Goal: Transaction & Acquisition: Obtain resource

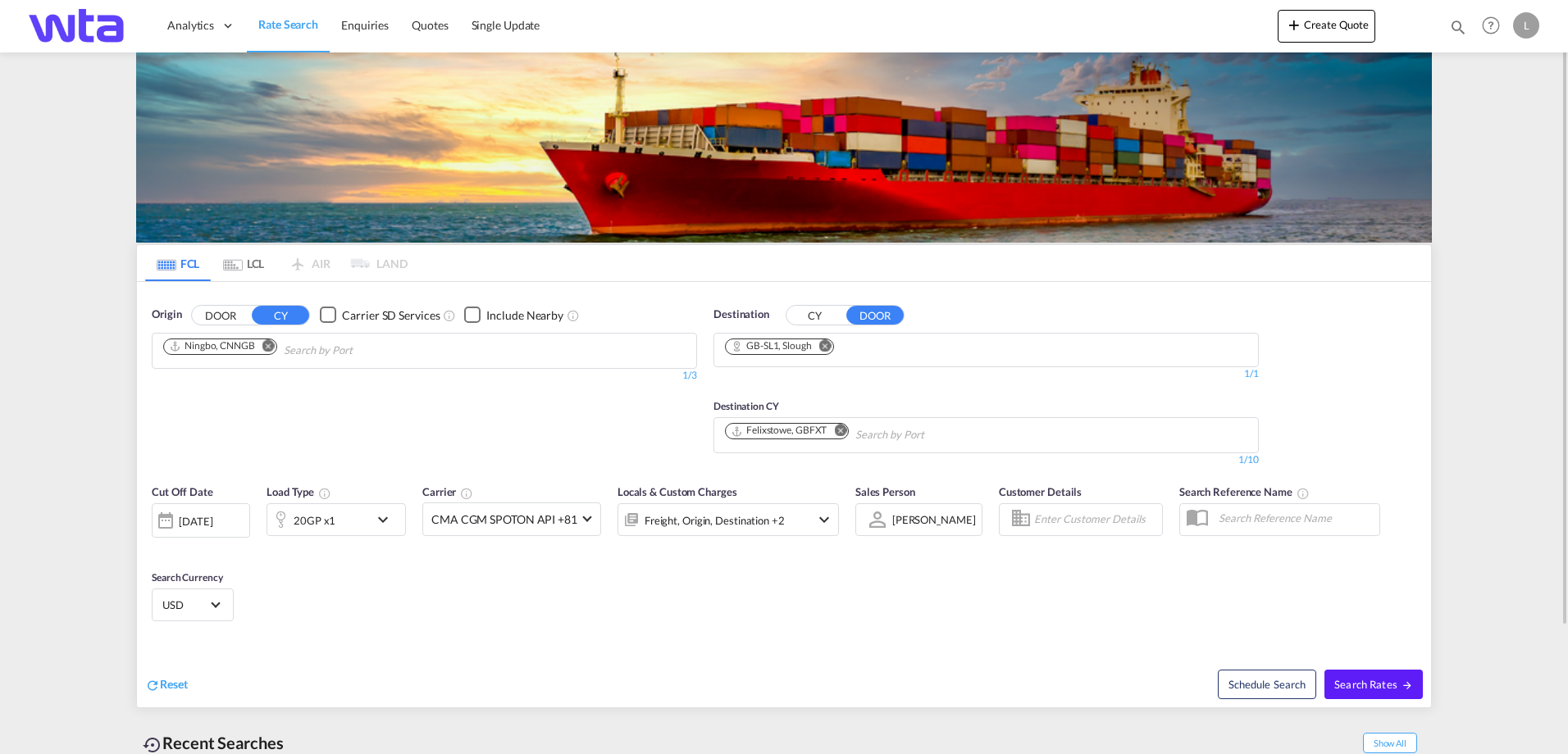
scroll to position [82, 0]
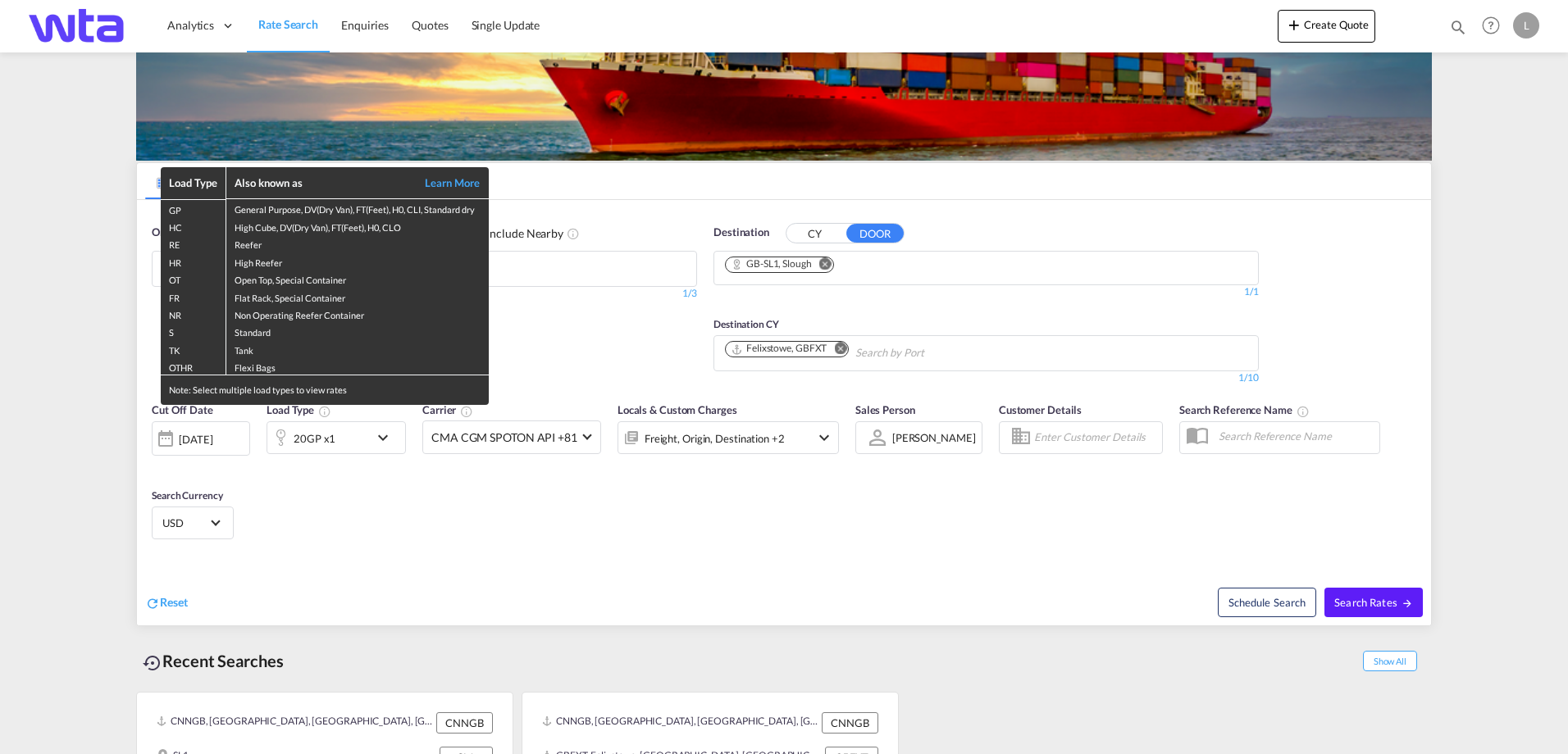
click at [618, 330] on div "Load Type Also known as Learn More GP General Purpose, DV(Dry Van), FT(Feet), H…" at bounding box center [784, 377] width 1568 height 754
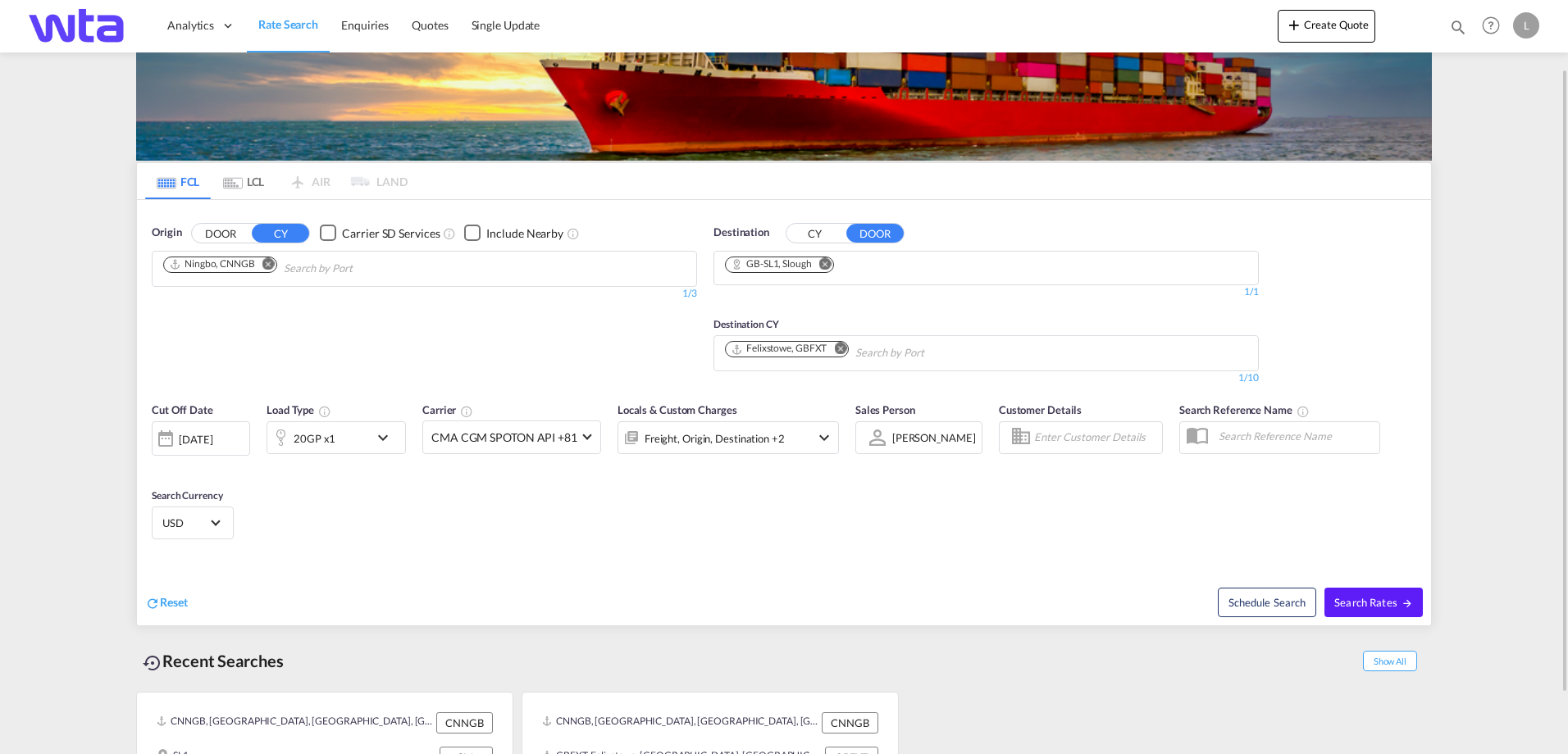
click at [1464, 330] on md-content "Analytics Reports Dashboard Rate Search Enquiries Quotes" at bounding box center [784, 377] width 1568 height 754
click at [370, 431] on div "20GP x1" at bounding box center [336, 438] width 140 height 33
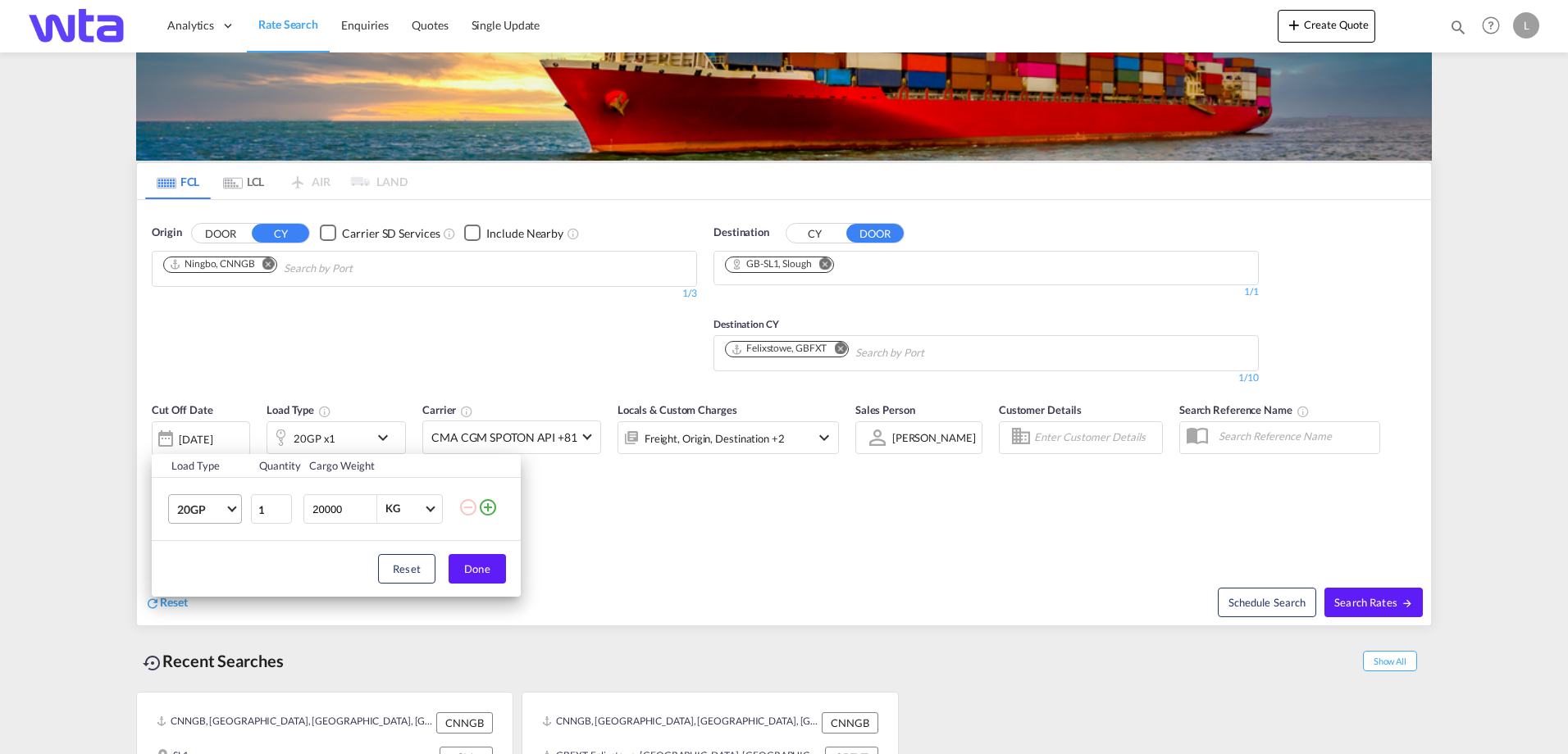
click at [221, 514] on span "20GP" at bounding box center [201, 510] width 47 height 16
click at [220, 626] on md-option "45HC" at bounding box center [219, 628] width 111 height 40
click at [447, 334] on div "Load Type Quantity Cargo Weight 45HC 1 20000 KG KG Load type addition is restri…" at bounding box center [784, 377] width 1568 height 754
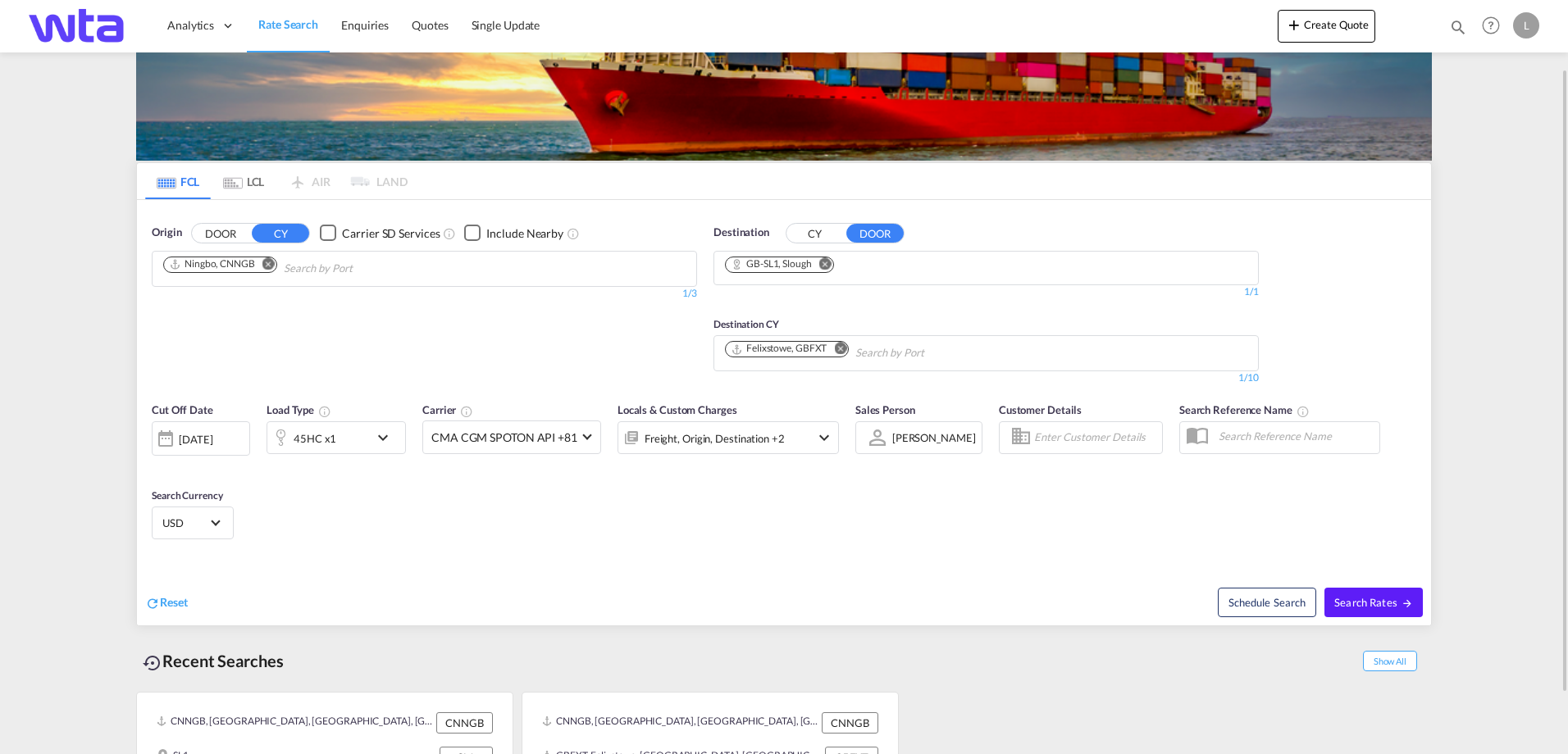
click at [221, 234] on button "DOOR" at bounding box center [220, 233] width 57 height 18
click at [273, 266] on input "Search by Door" at bounding box center [240, 268] width 156 height 26
click at [223, 276] on input "Chips input." at bounding box center [240, 268] width 156 height 26
drag, startPoint x: 223, startPoint y: 264, endPoint x: 135, endPoint y: 274, distance: 88.6
drag, startPoint x: 210, startPoint y: 268, endPoint x: 146, endPoint y: 275, distance: 64.4
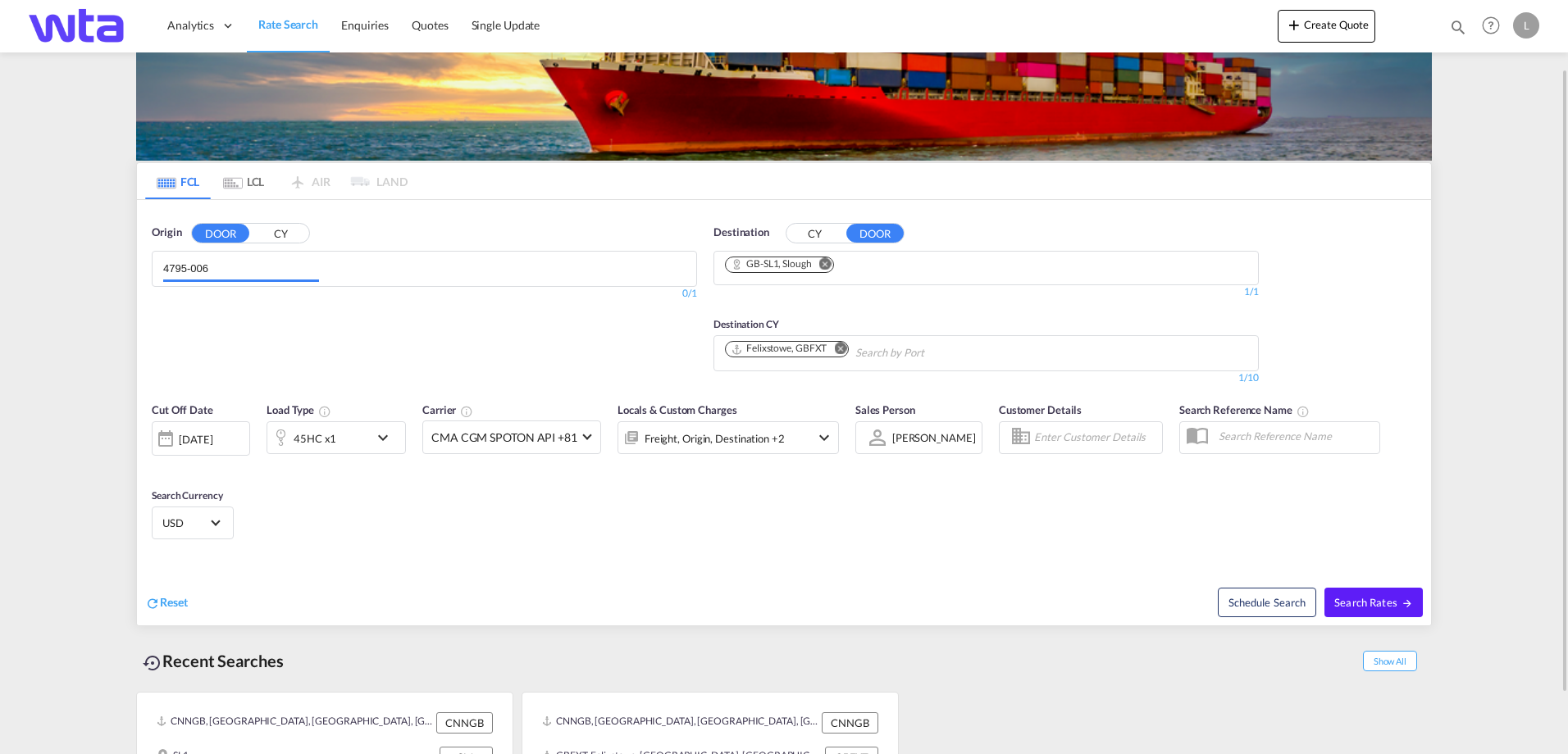
click at [141, 274] on div "Origin DOOR CY 4795-006 0/3 0/ 0/1 Destination CY DOOR GB-SL1, Slough 1/3 1/ 1/…" at bounding box center [783, 297] width 1294 height 194
type input "4"
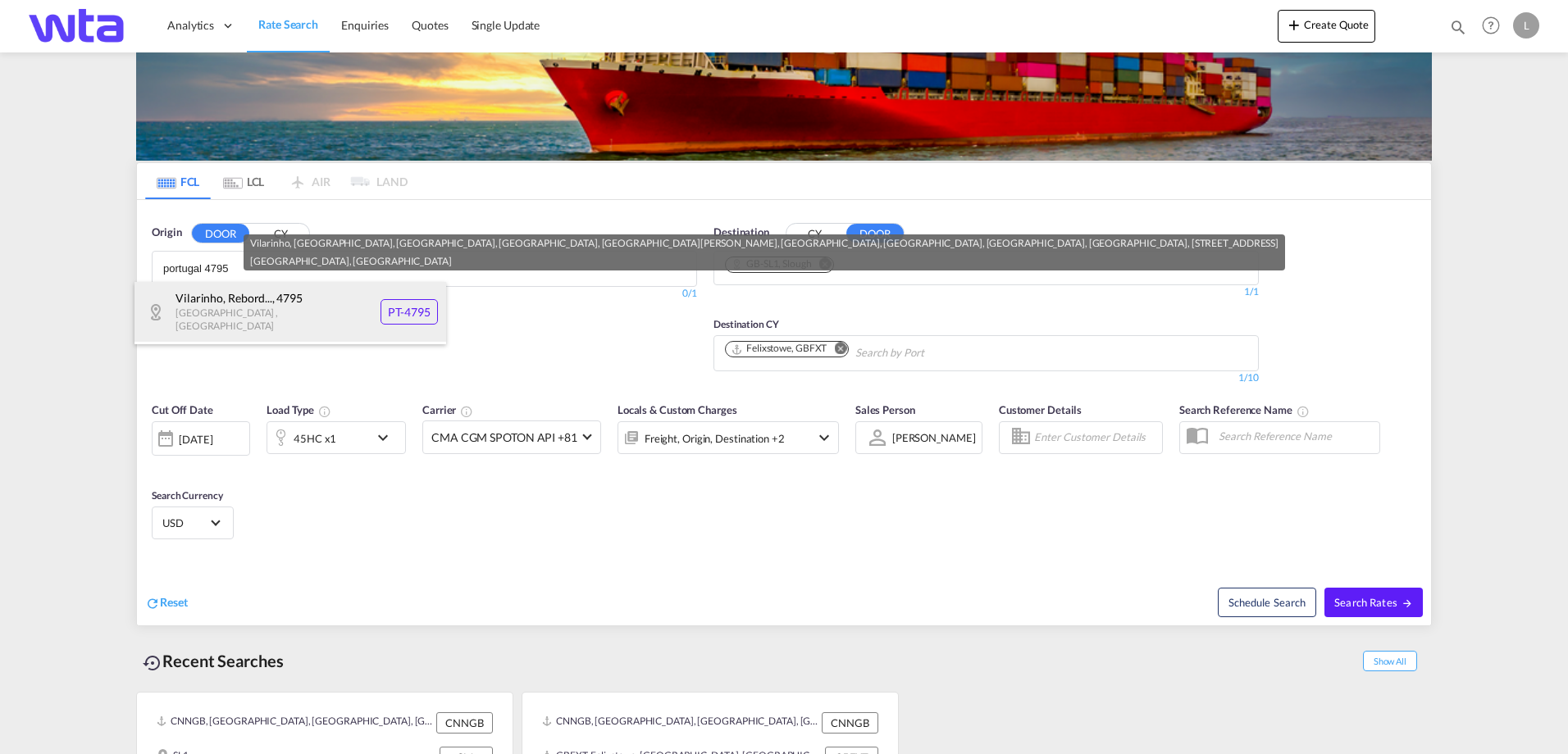
type input "portugal 4795"
click at [289, 307] on div "Vilarinho, Rebord... , 4795 Porto , Portugal PT-4795" at bounding box center [291, 312] width 312 height 60
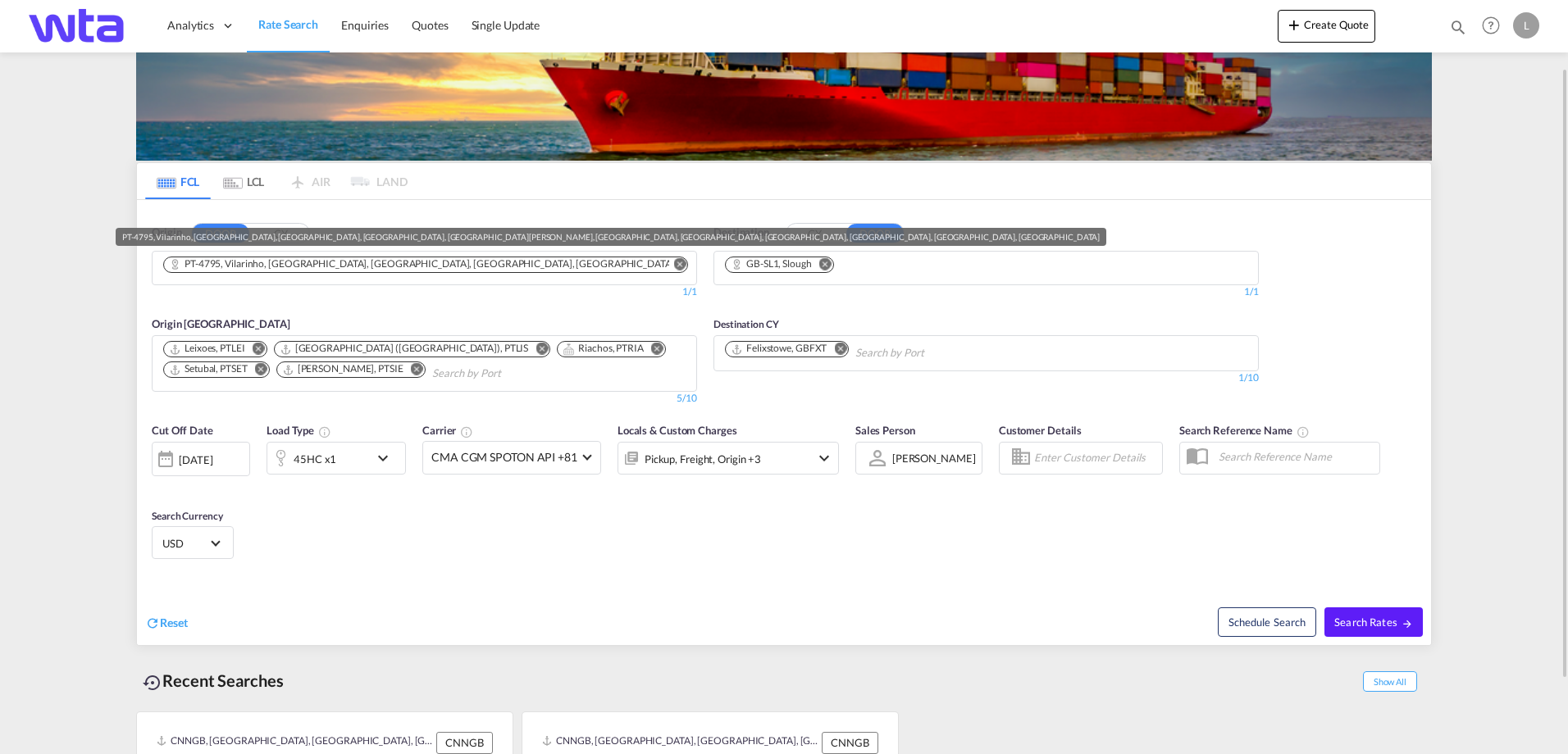
click at [333, 264] on div "PT-4795, Vilarinho, Rebordões, Riba de Ave, Roriz, Santo Tirso, São Mamede de N…" at bounding box center [417, 265] width 497 height 14
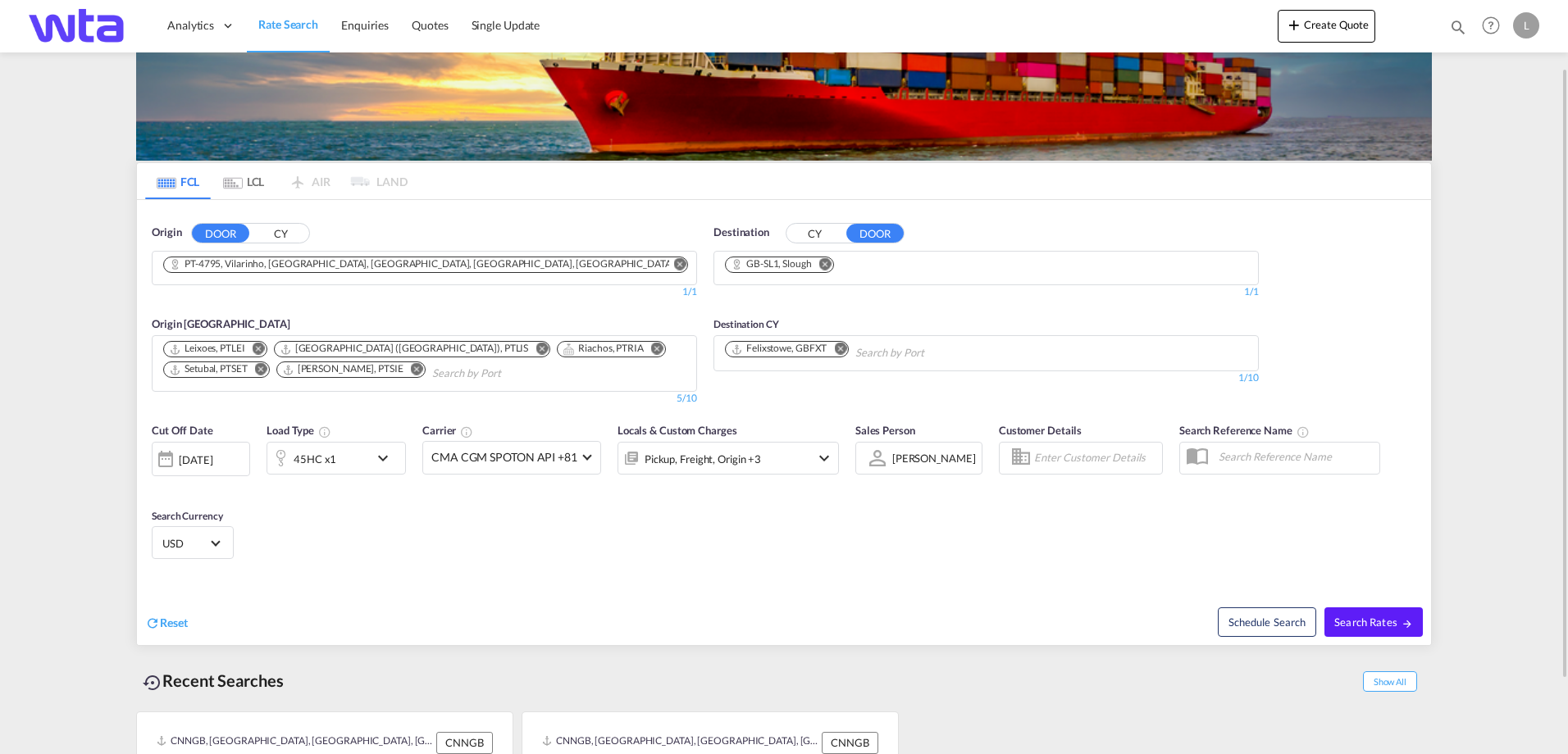
click at [582, 301] on div "Origin CY Leixoes, PTLEI Lisbon (Lisboa), PTLIS Riachos, PTRIA Setubal, PTSET S…" at bounding box center [424, 353] width 546 height 107
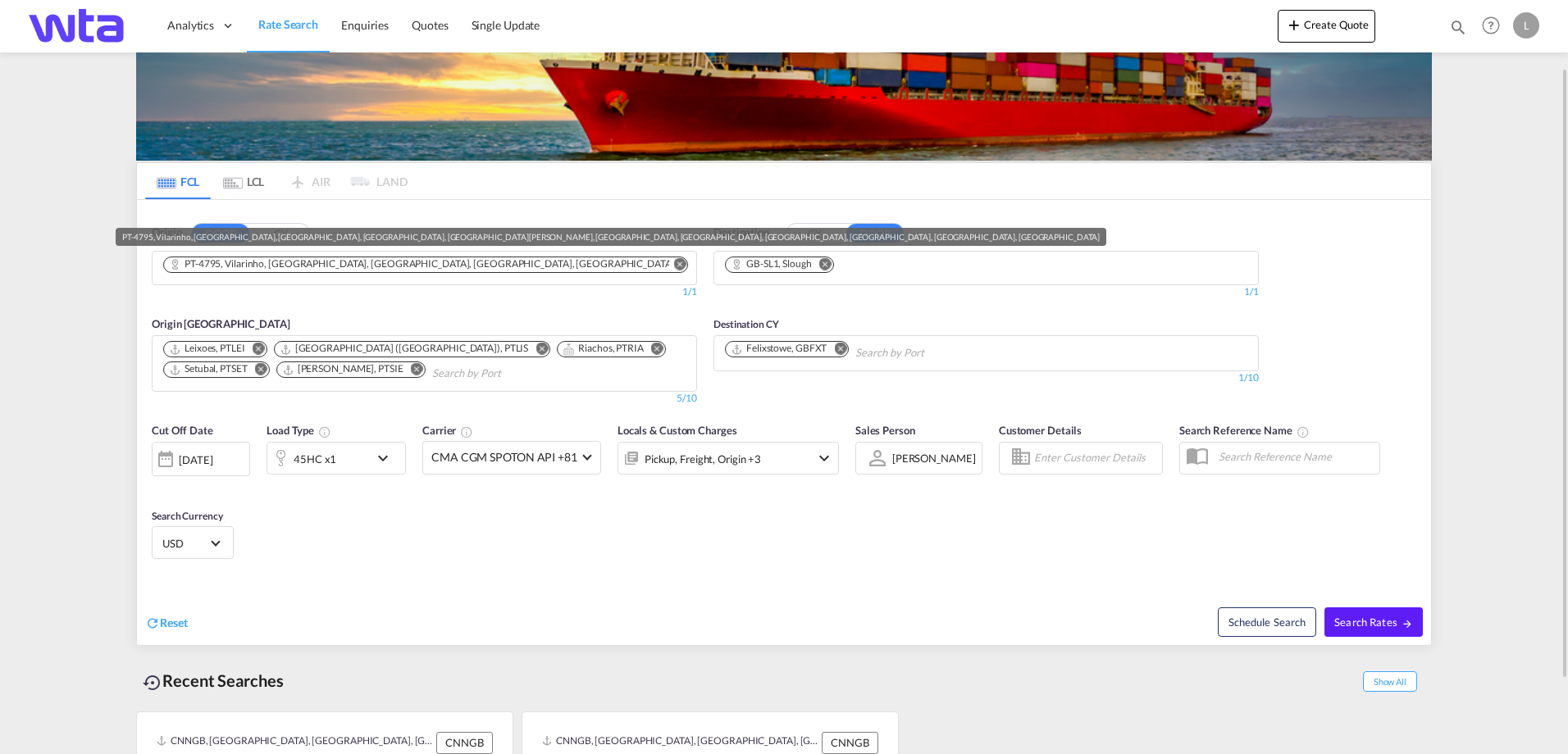
click at [644, 264] on div "PT-4795, Vilarinho, Rebordões, Riba de Ave, Roriz, Santo Tirso, São Mamede de N…" at bounding box center [417, 265] width 497 height 14
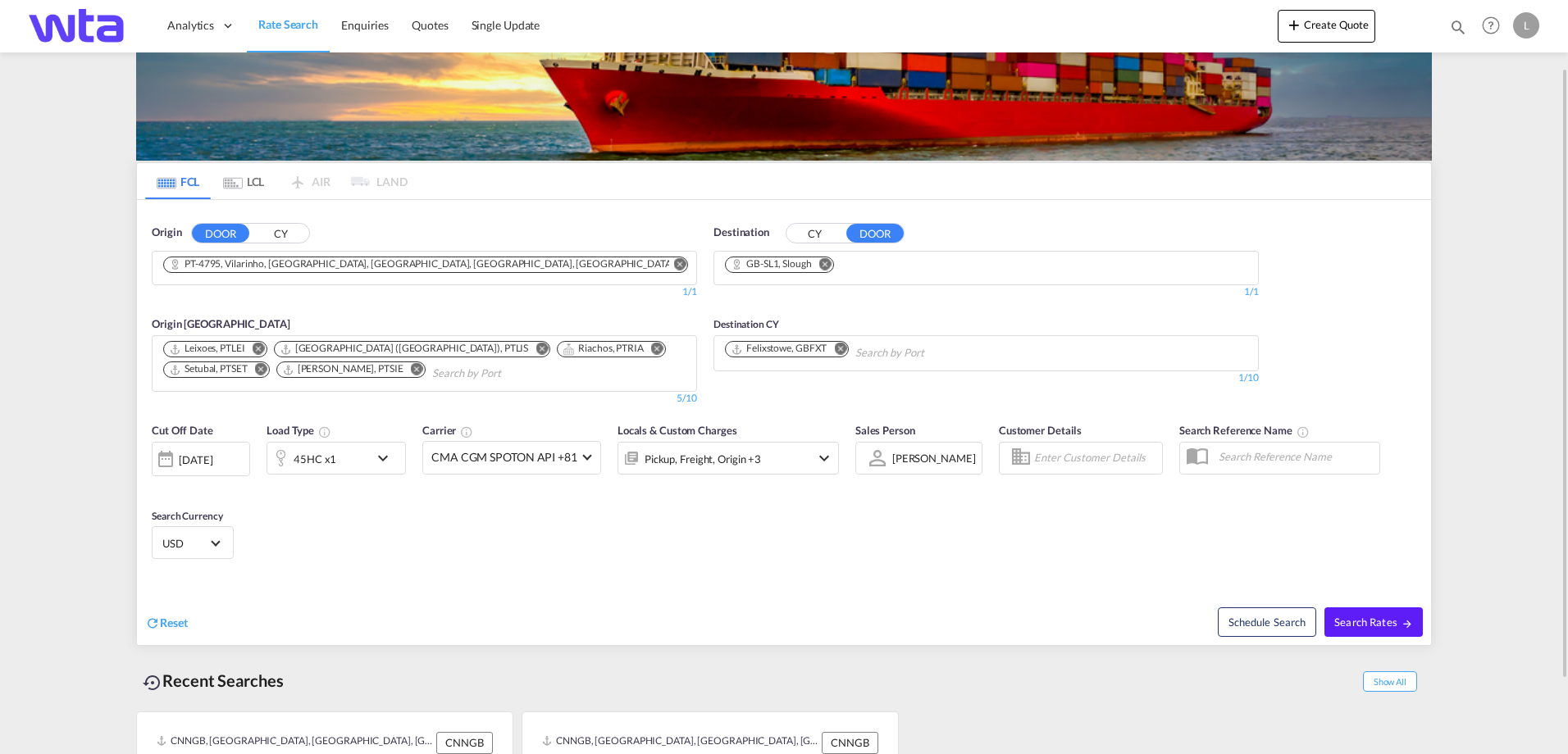
click at [829, 267] on md-icon "Remove" at bounding box center [825, 264] width 13 height 13
click at [792, 269] on input "Chips input." at bounding box center [802, 268] width 156 height 26
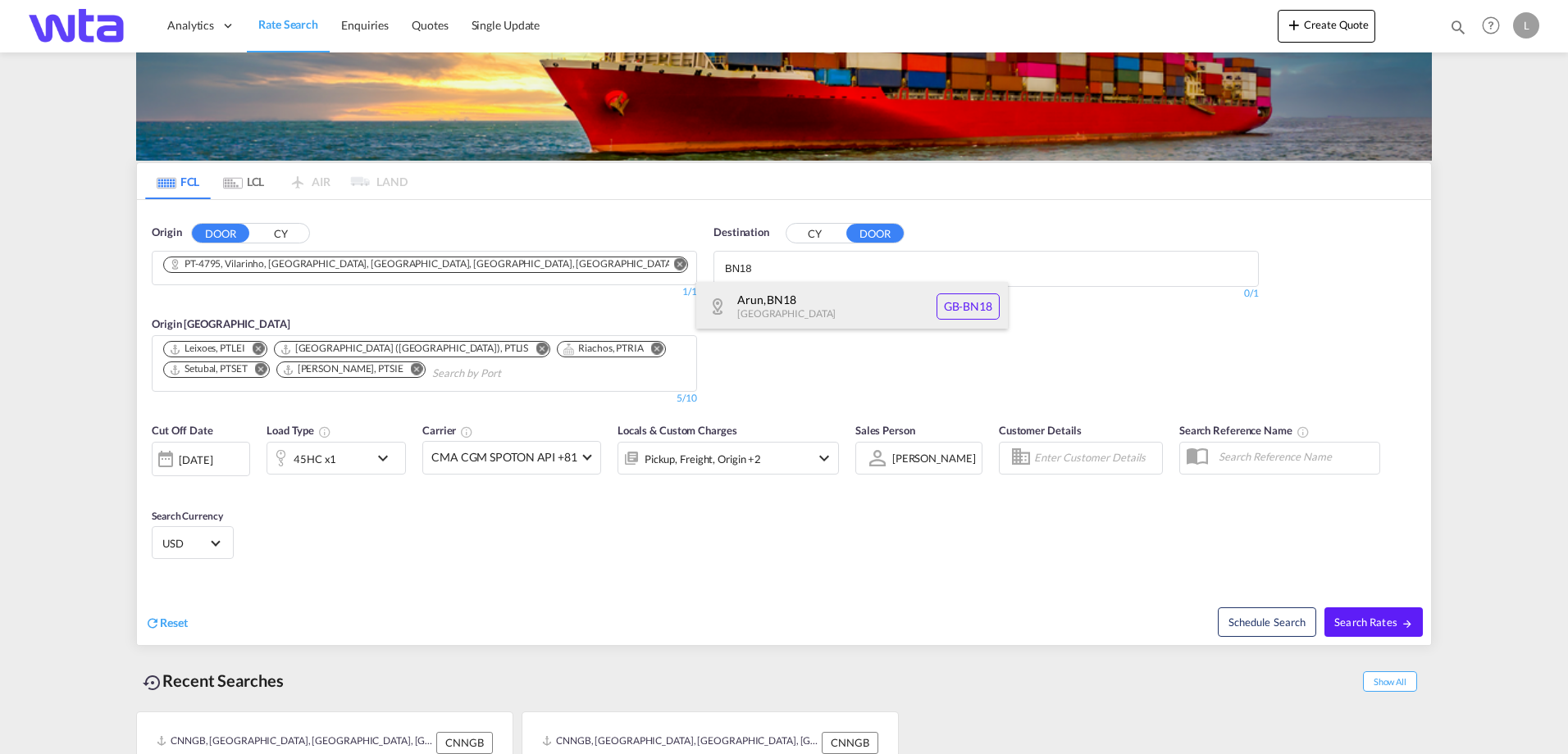
type input "BN18"
click at [778, 302] on div "Arun , BN18 United Kingdom GB-BN18" at bounding box center [852, 306] width 312 height 49
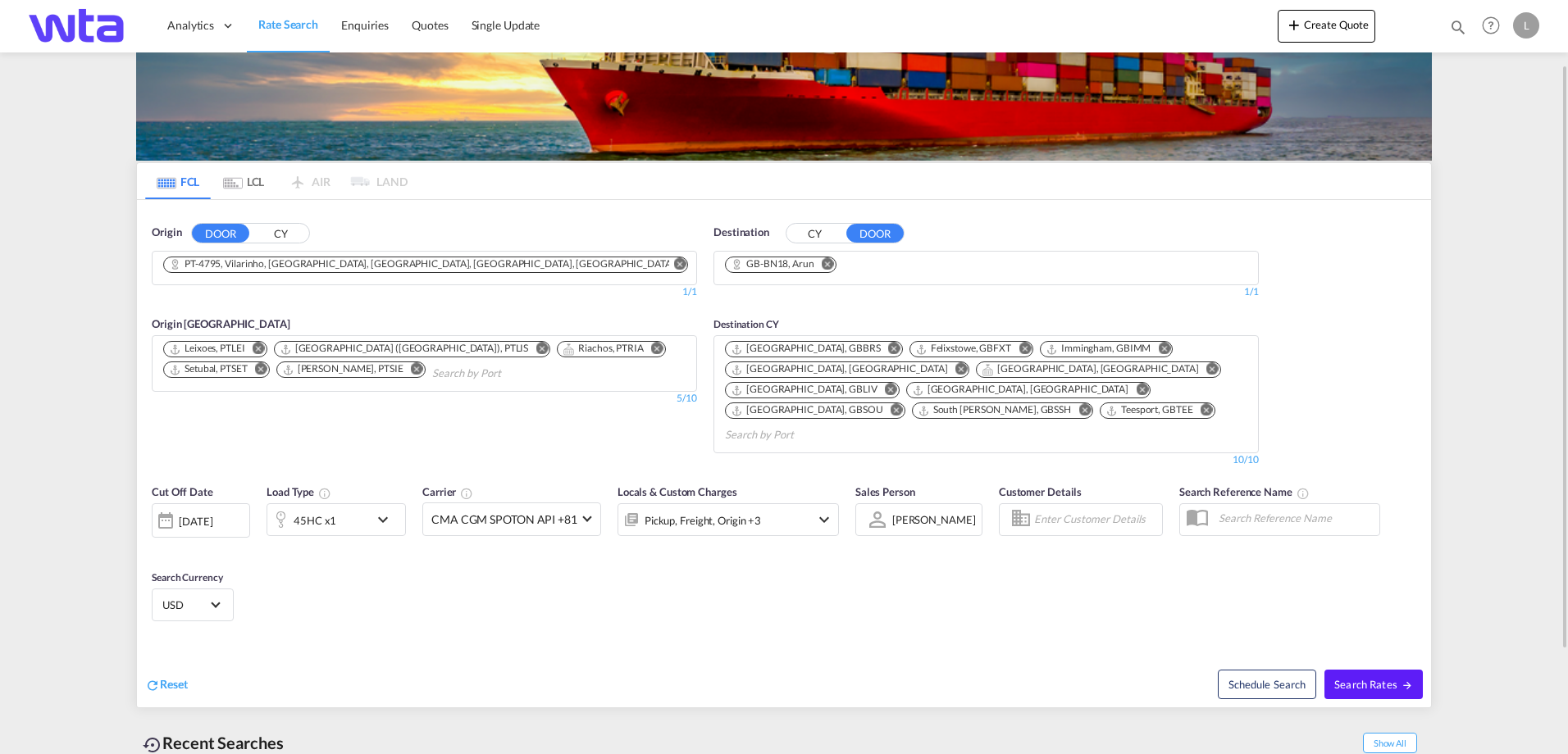
click at [212, 515] on div "22 Aug 2025" at bounding box center [195, 521] width 34 height 15
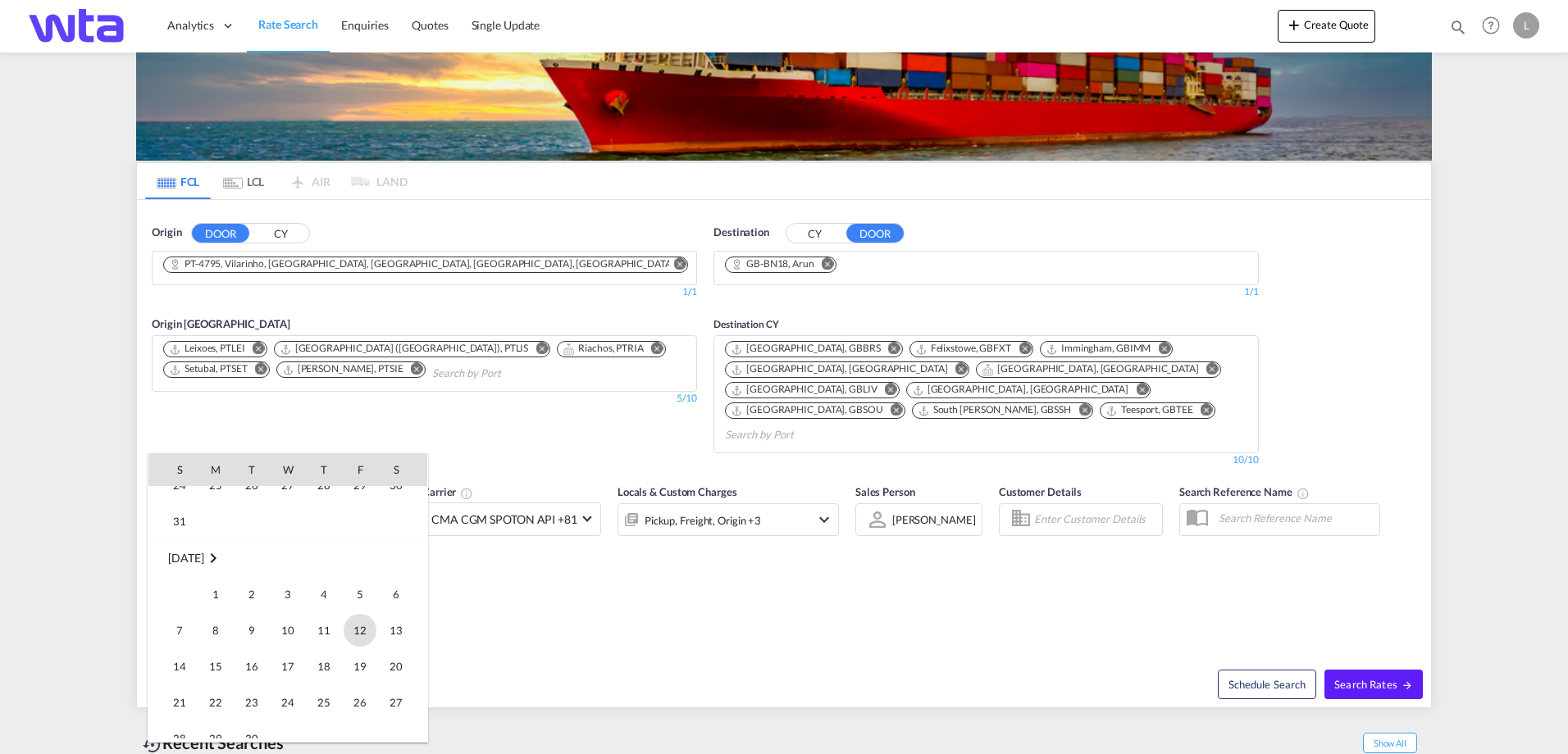
scroll to position [898, 0]
click at [365, 582] on span "19" at bounding box center [361, 584] width 33 height 33
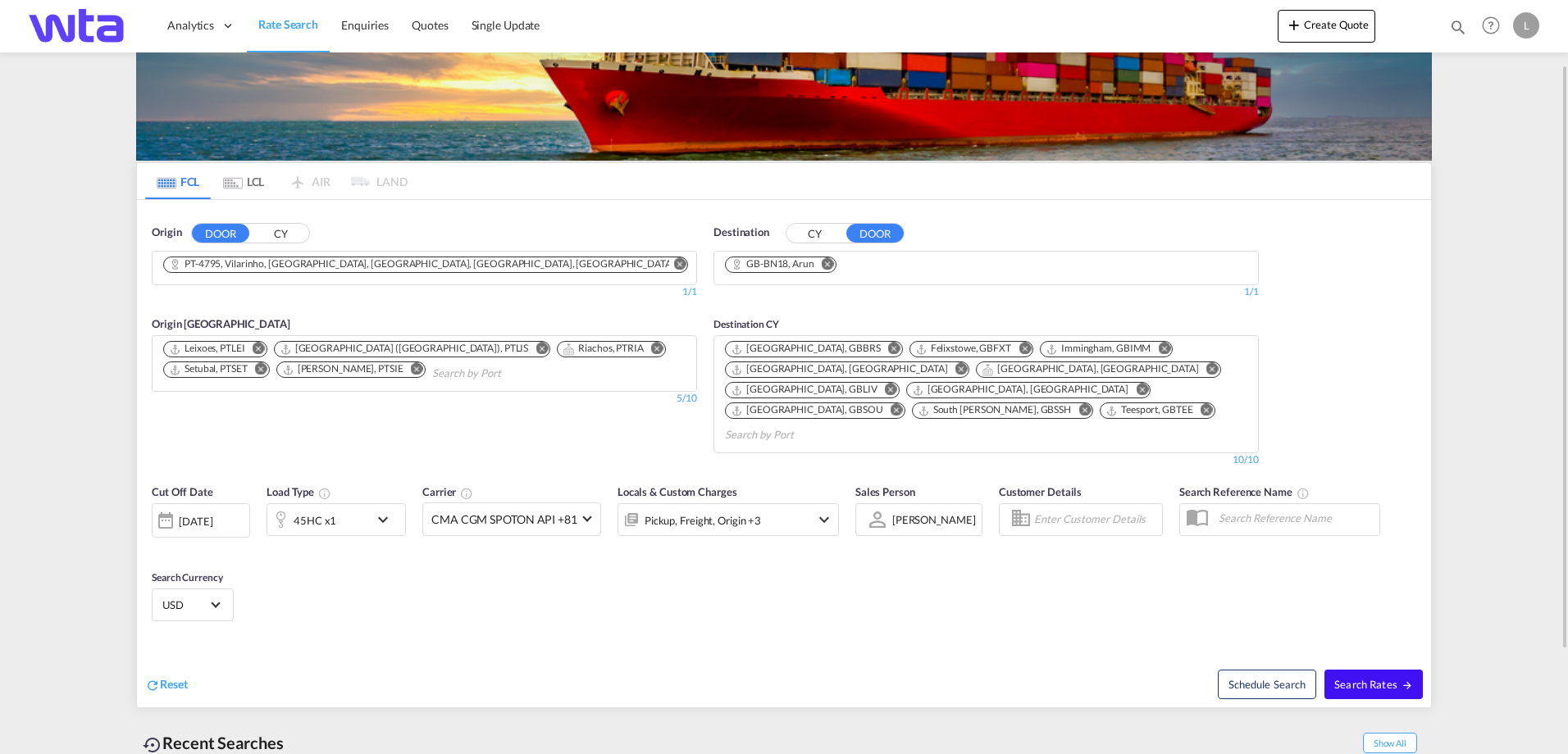
click at [1380, 678] on span "Search Rates" at bounding box center [1373, 685] width 78 height 14
type input "4795 to BN18 / 19 Sep 2025"
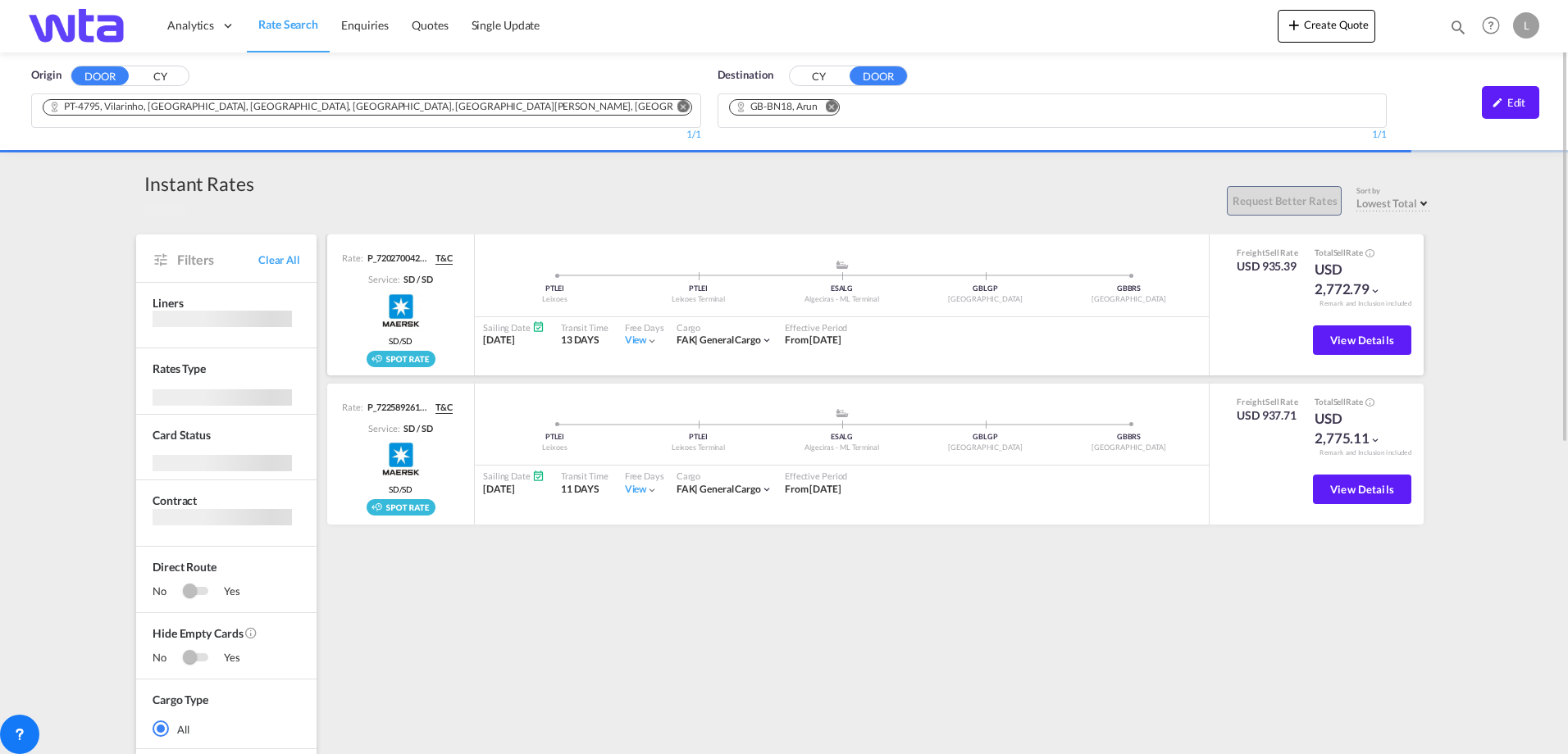
click at [1374, 291] on md-icon "icon-chevron-down" at bounding box center [1375, 291] width 12 height 12
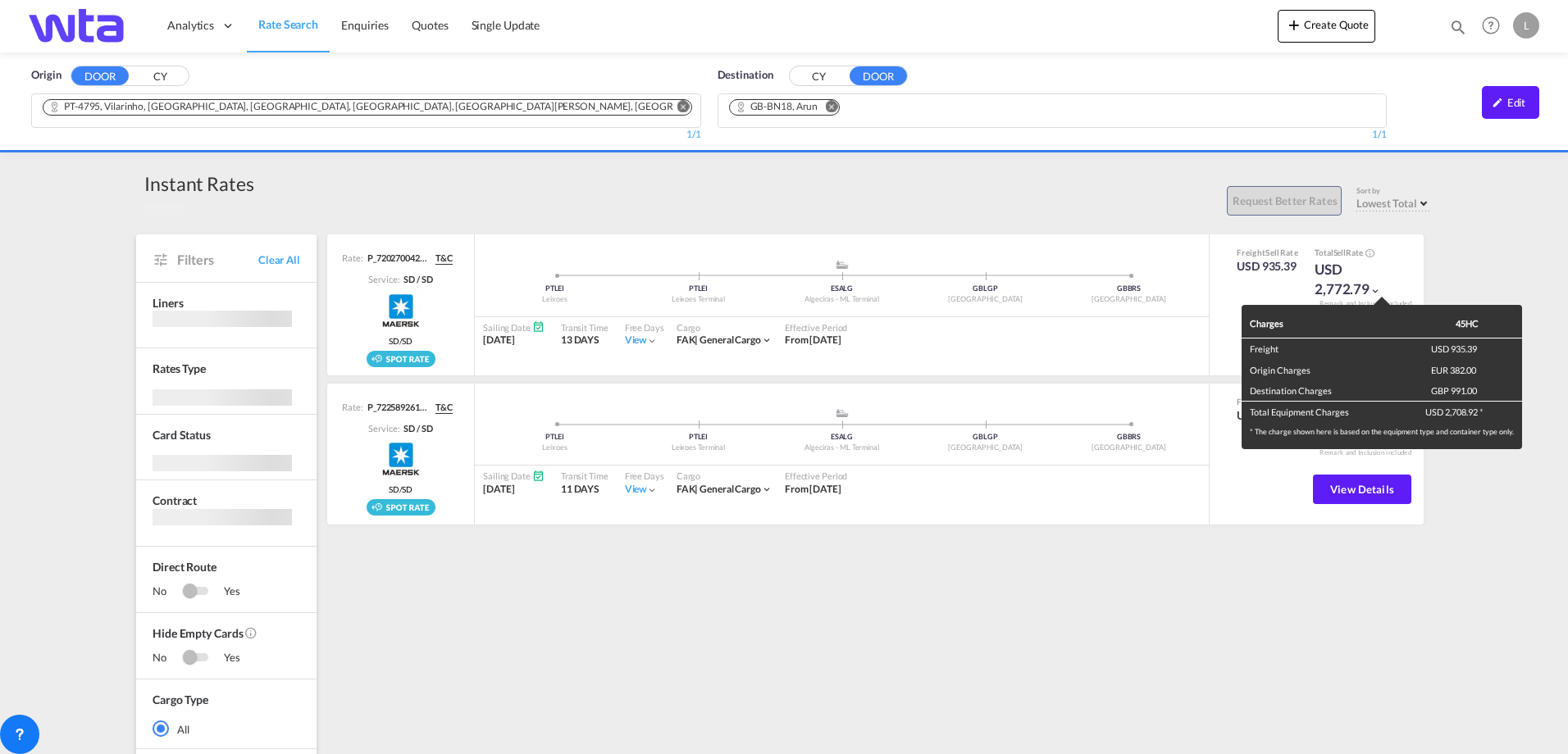
click at [1377, 291] on div "Charges 45HC Freight USD 935.39 Origin Charges EUR 382.00 Destination Charges G…" at bounding box center [784, 377] width 1568 height 754
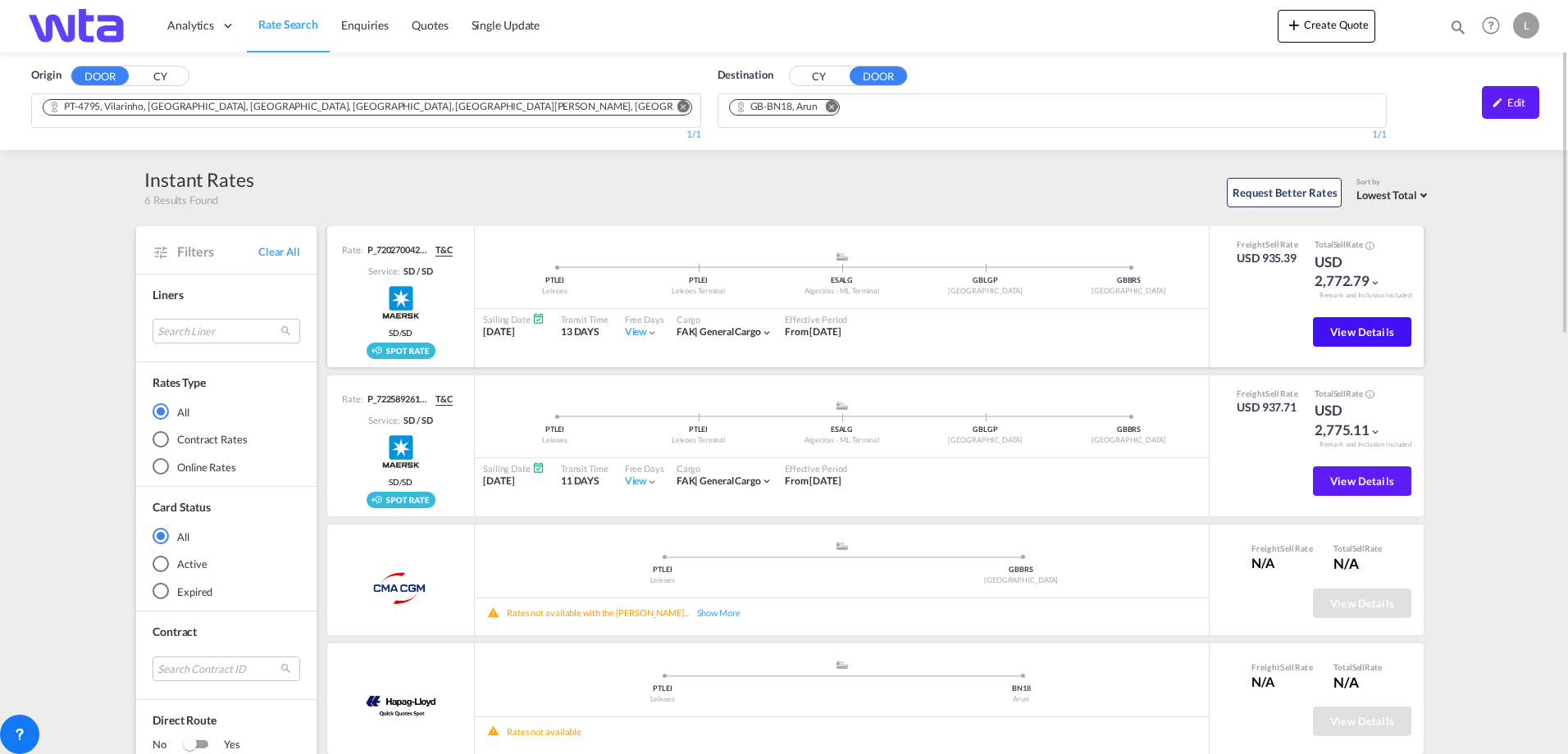
click at [1375, 328] on span "View Details" at bounding box center [1362, 332] width 64 height 14
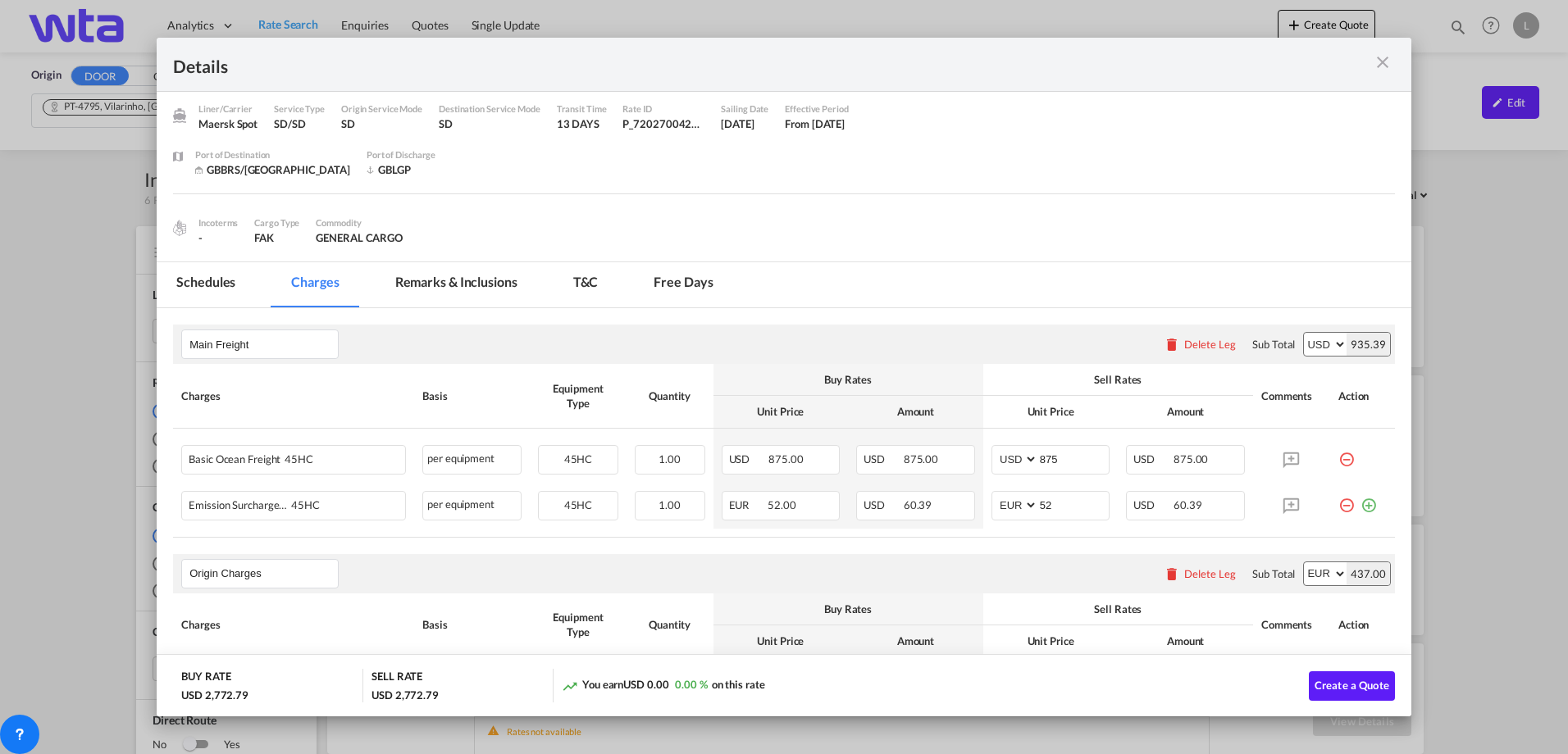
scroll to position [44, 0]
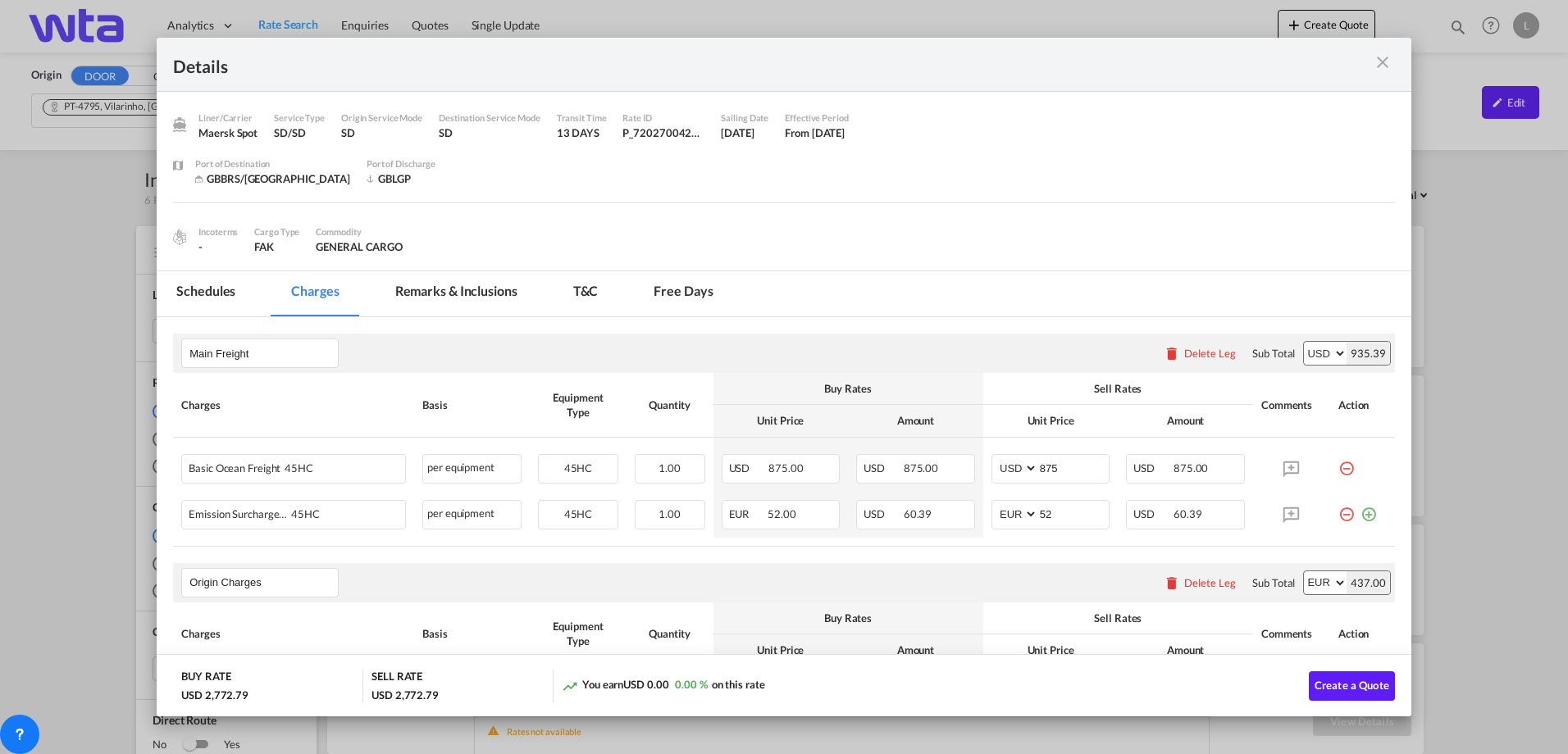
click at [468, 290] on md-tab-item "Remarks & Inclusions" at bounding box center [456, 294] width 162 height 46
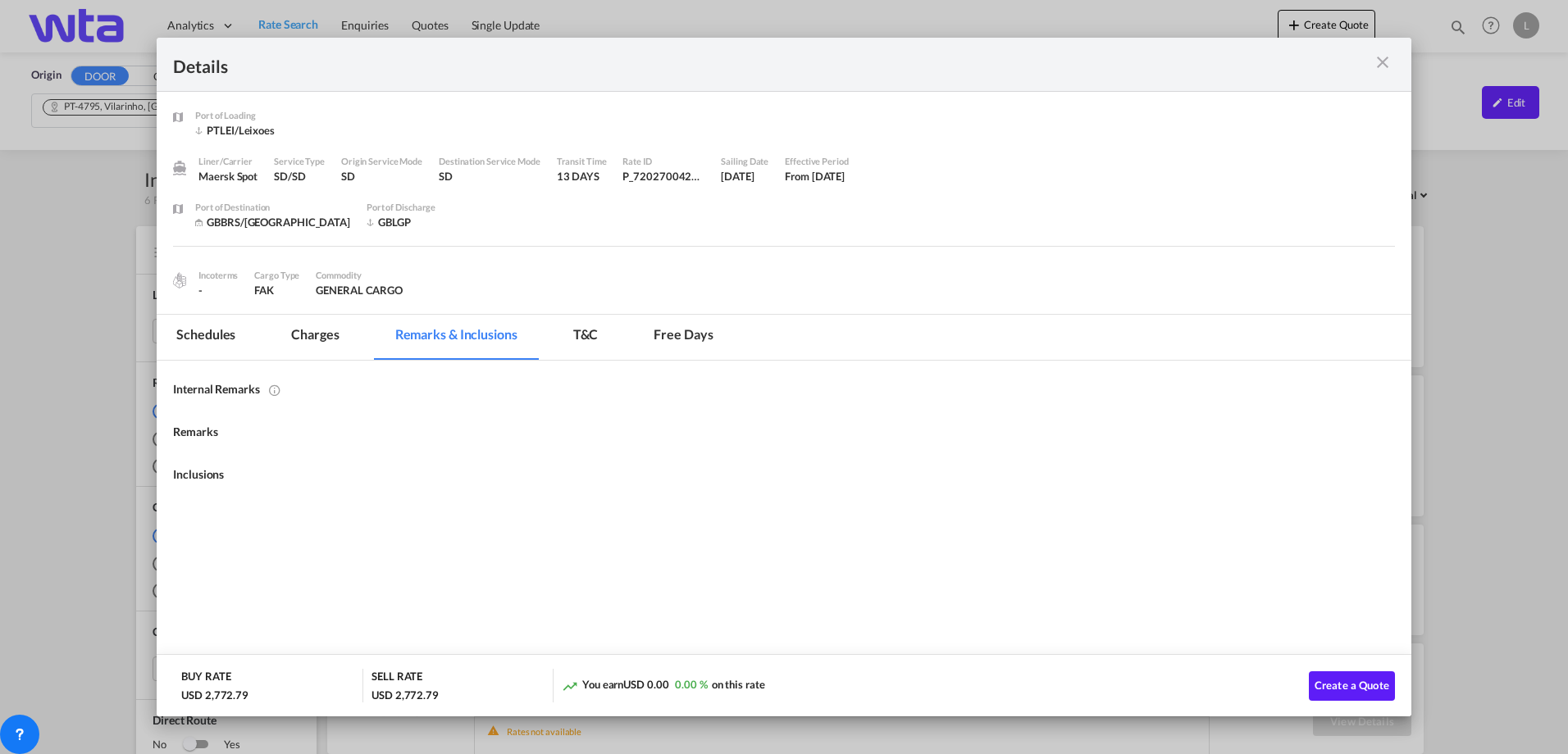
scroll to position [0, 0]
click at [324, 333] on md-tab-item "Charges" at bounding box center [315, 337] width 87 height 46
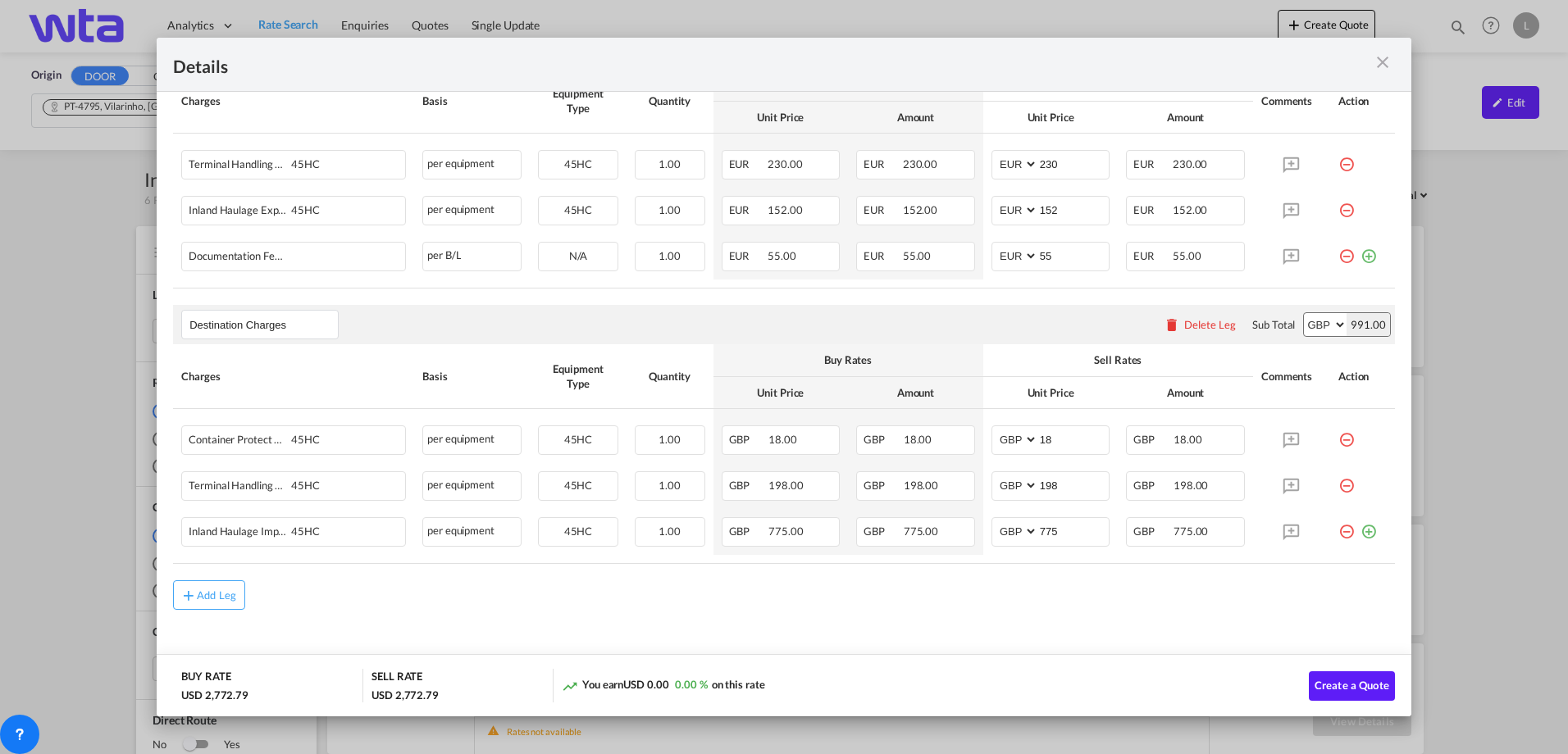
scroll to position [581, 0]
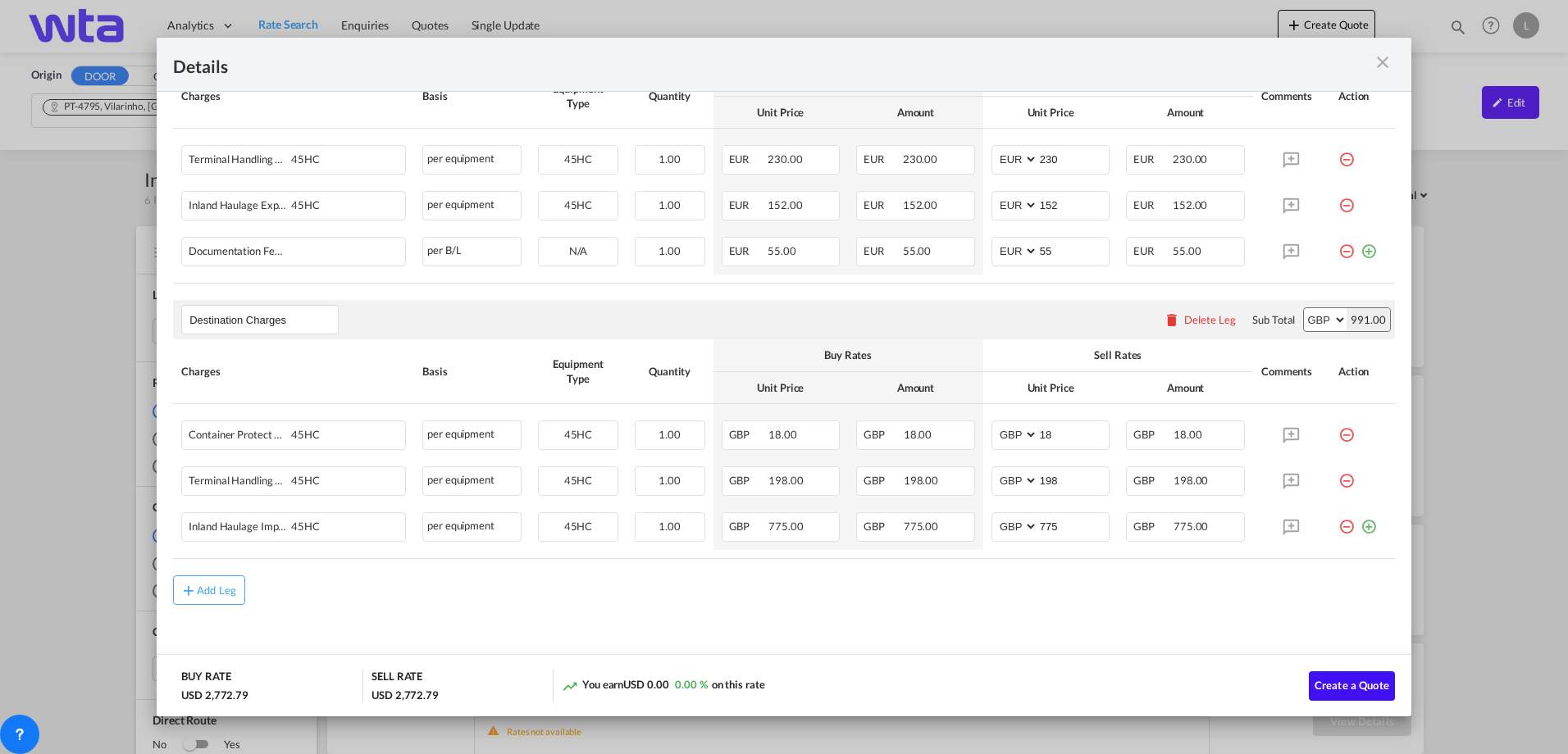
click at [1341, 682] on span "Create a Quote" at bounding box center [1351, 686] width 75 height 14
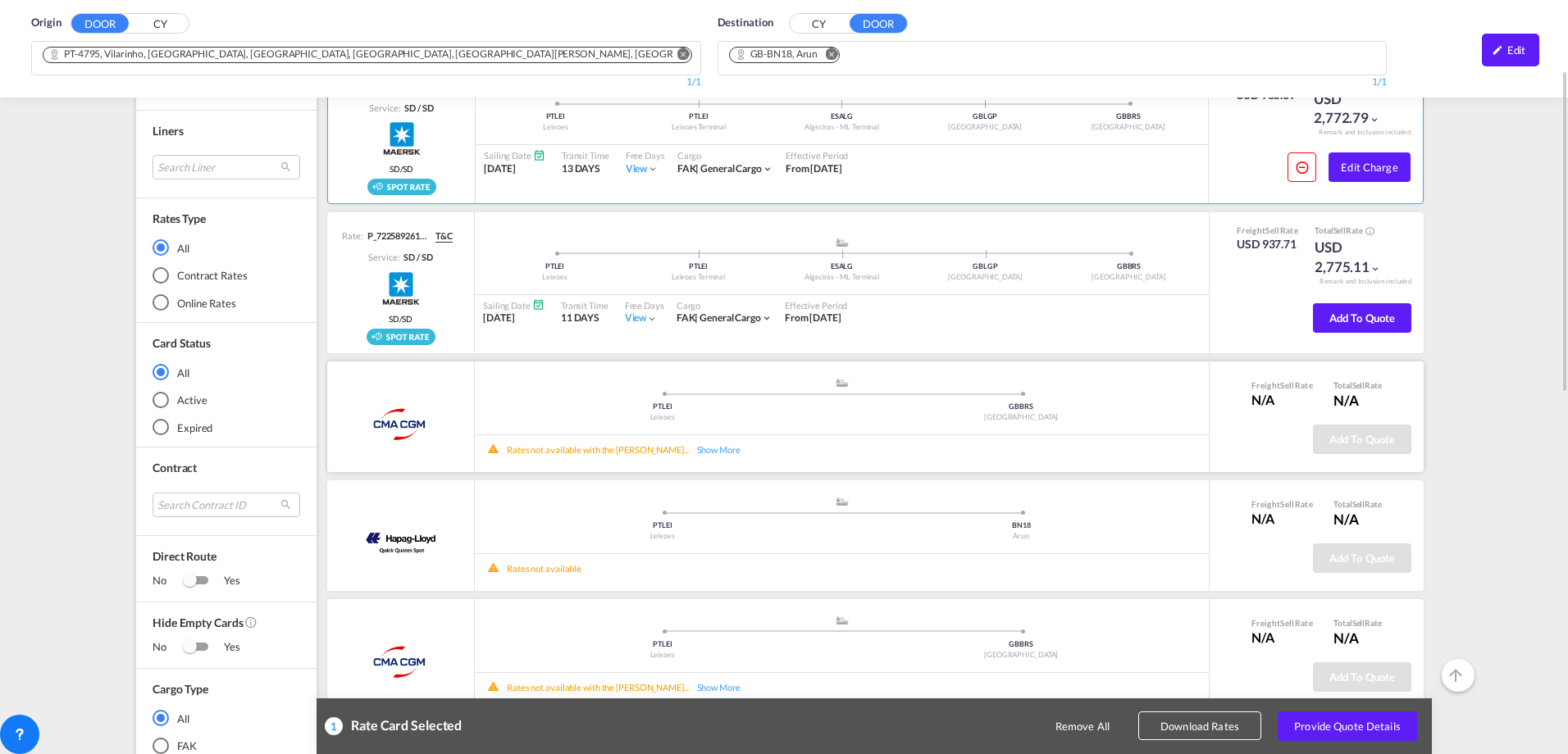
scroll to position [82, 0]
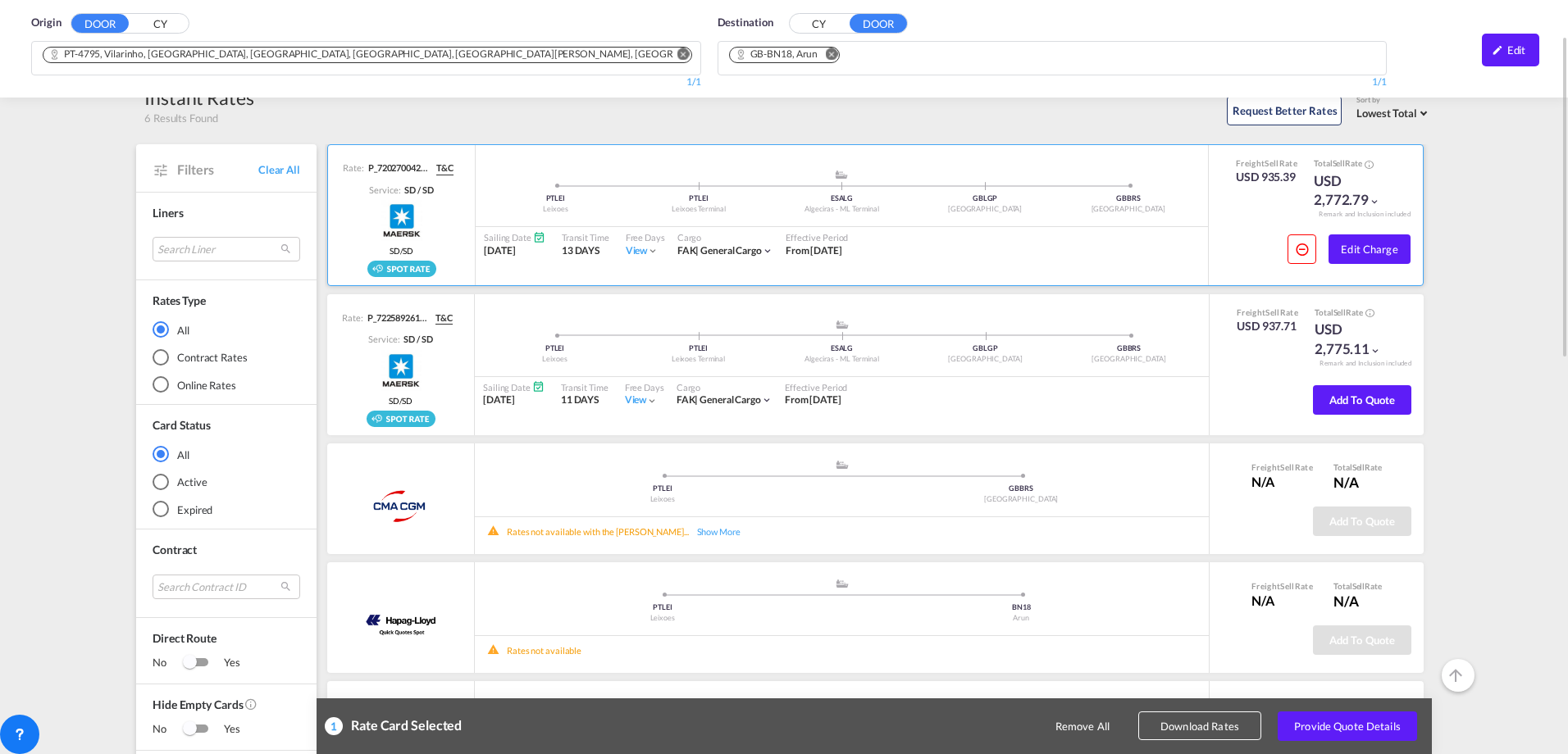
click at [653, 249] on md-icon "icon-chevron-down" at bounding box center [653, 251] width 12 height 12
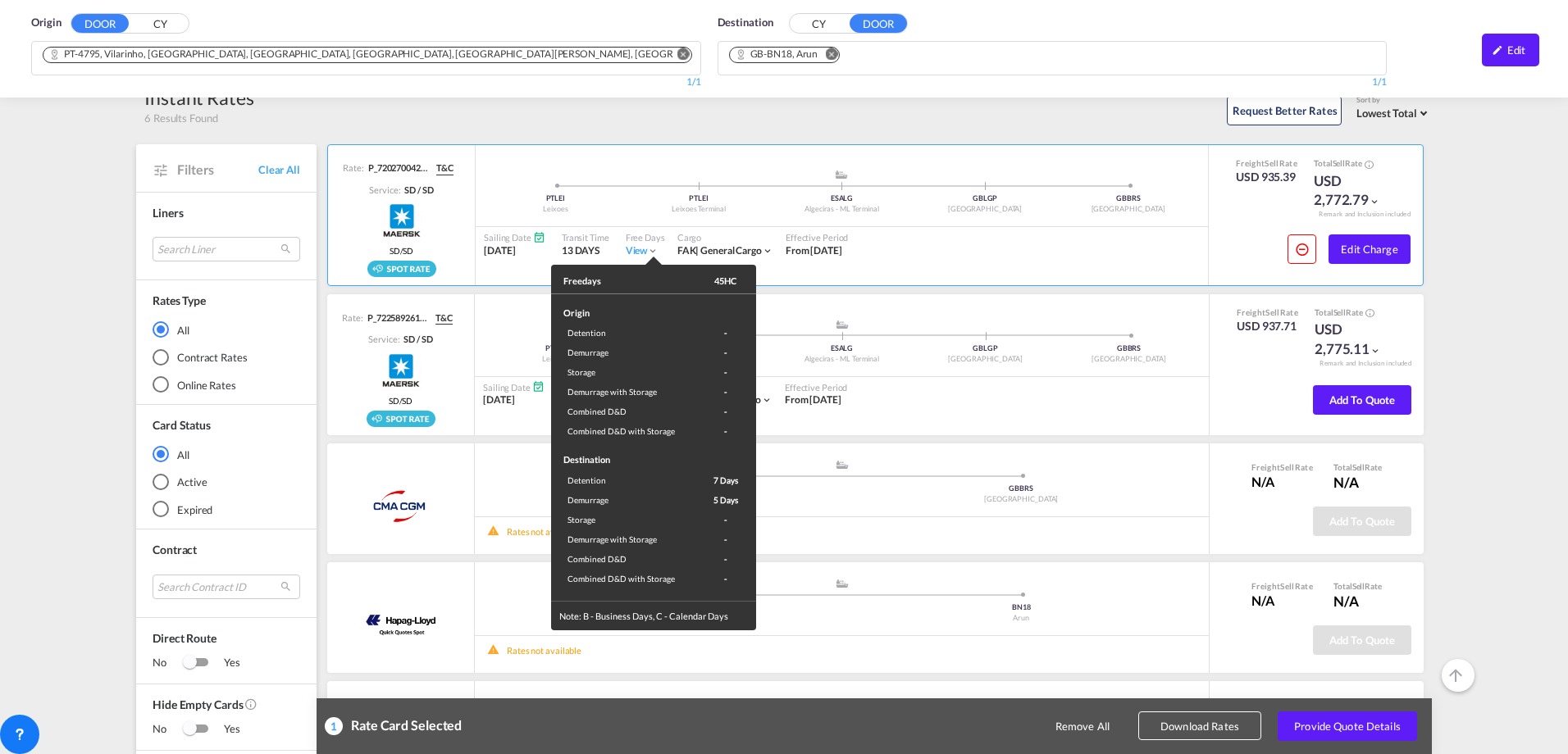
click at [643, 246] on div "Freedays 45HC Origin Detention - Demurrage - Storage - Demurrage with Storage -…" at bounding box center [784, 377] width 1568 height 754
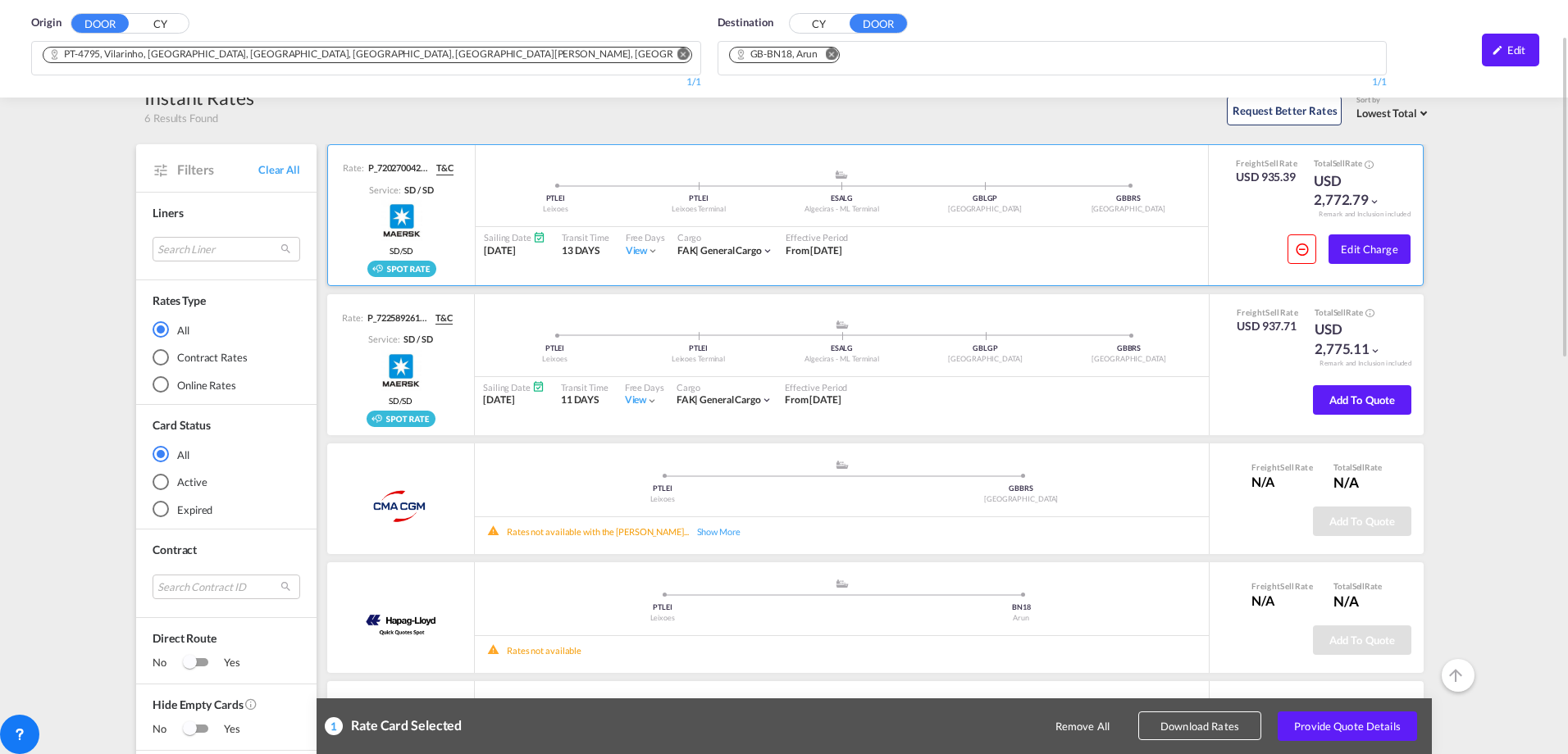
scroll to position [0, 0]
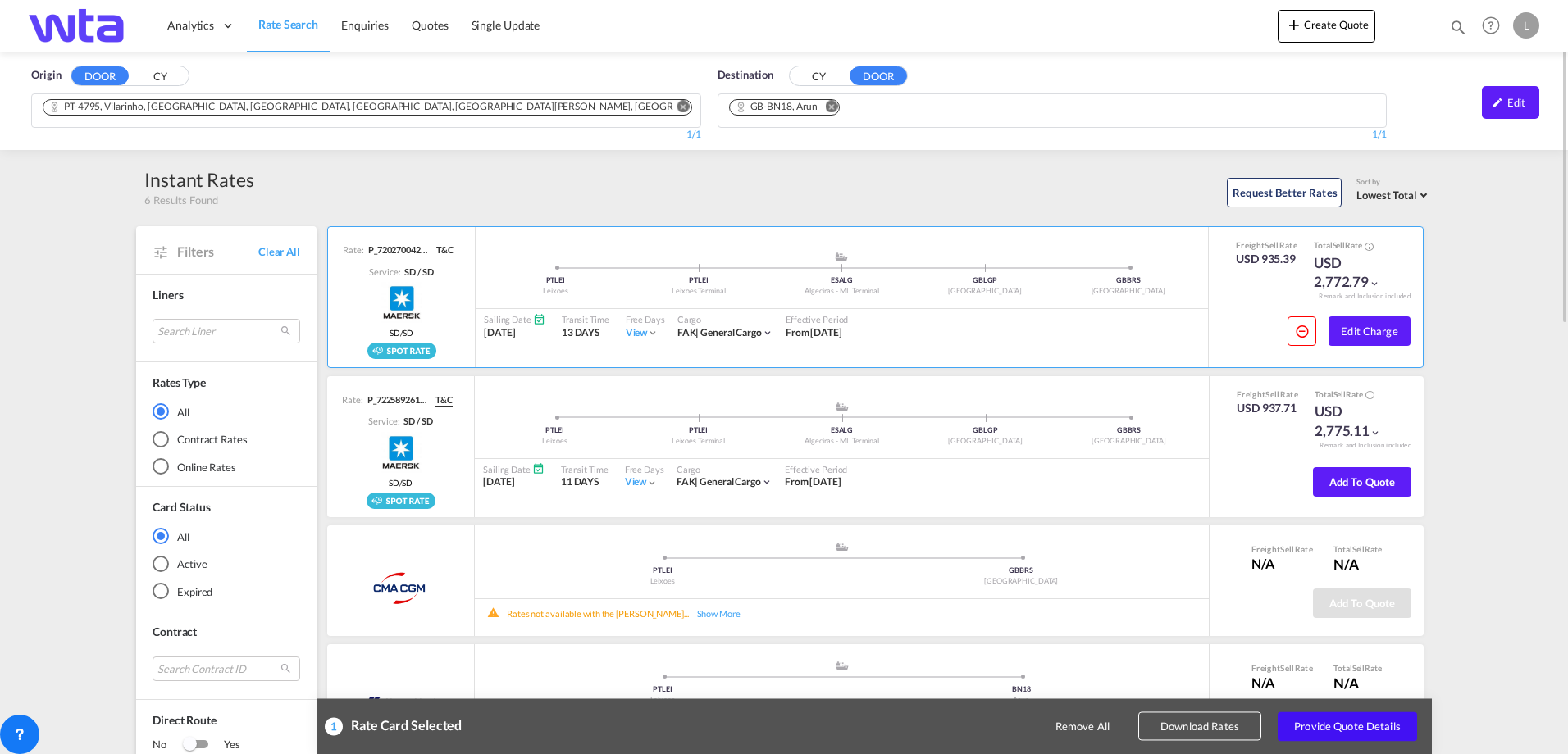
click at [1346, 730] on button "Provide Quote Details" at bounding box center [1347, 726] width 140 height 29
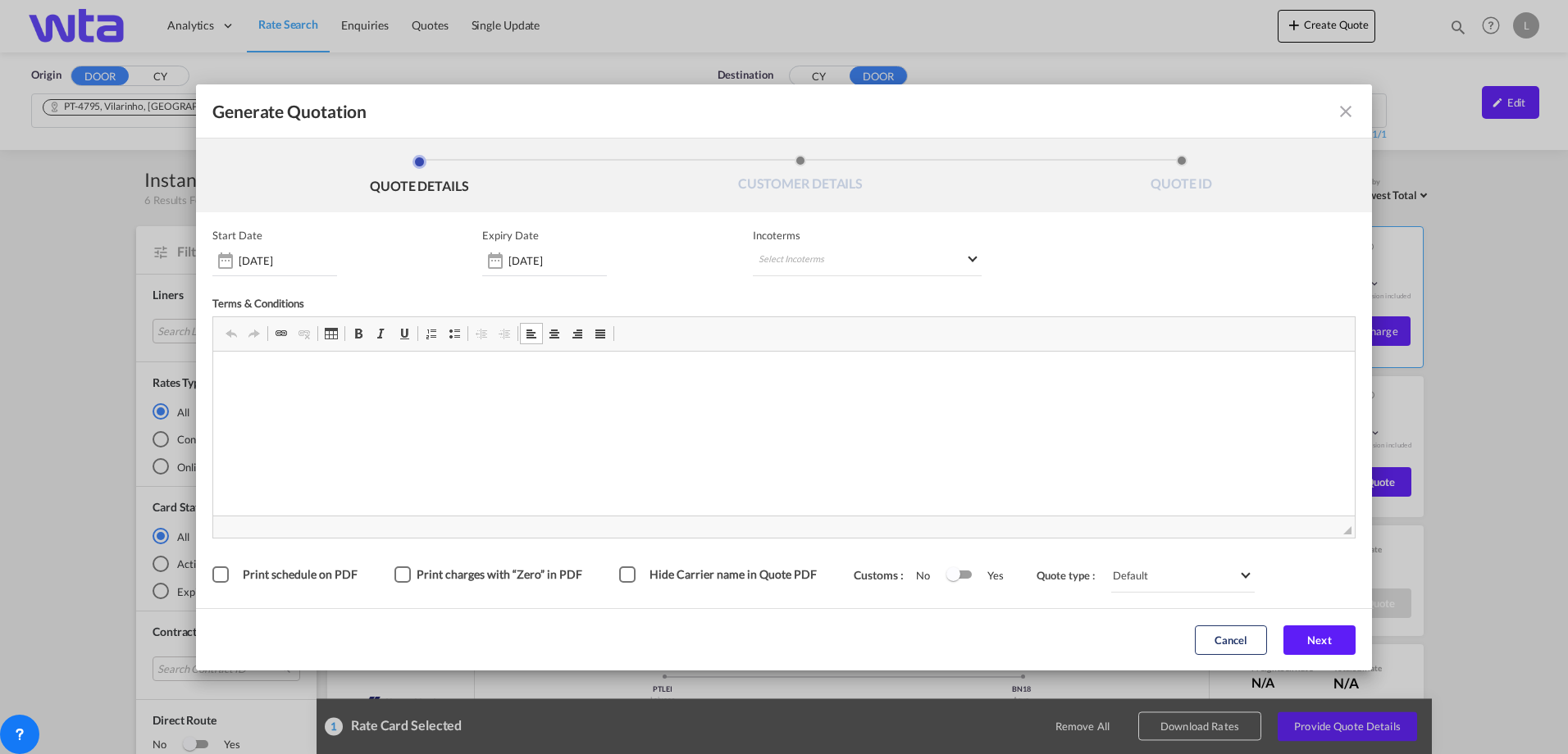
click at [1341, 114] on md-icon "icon-close fg-AAA8AD cursor m-0" at bounding box center [1345, 111] width 19 height 19
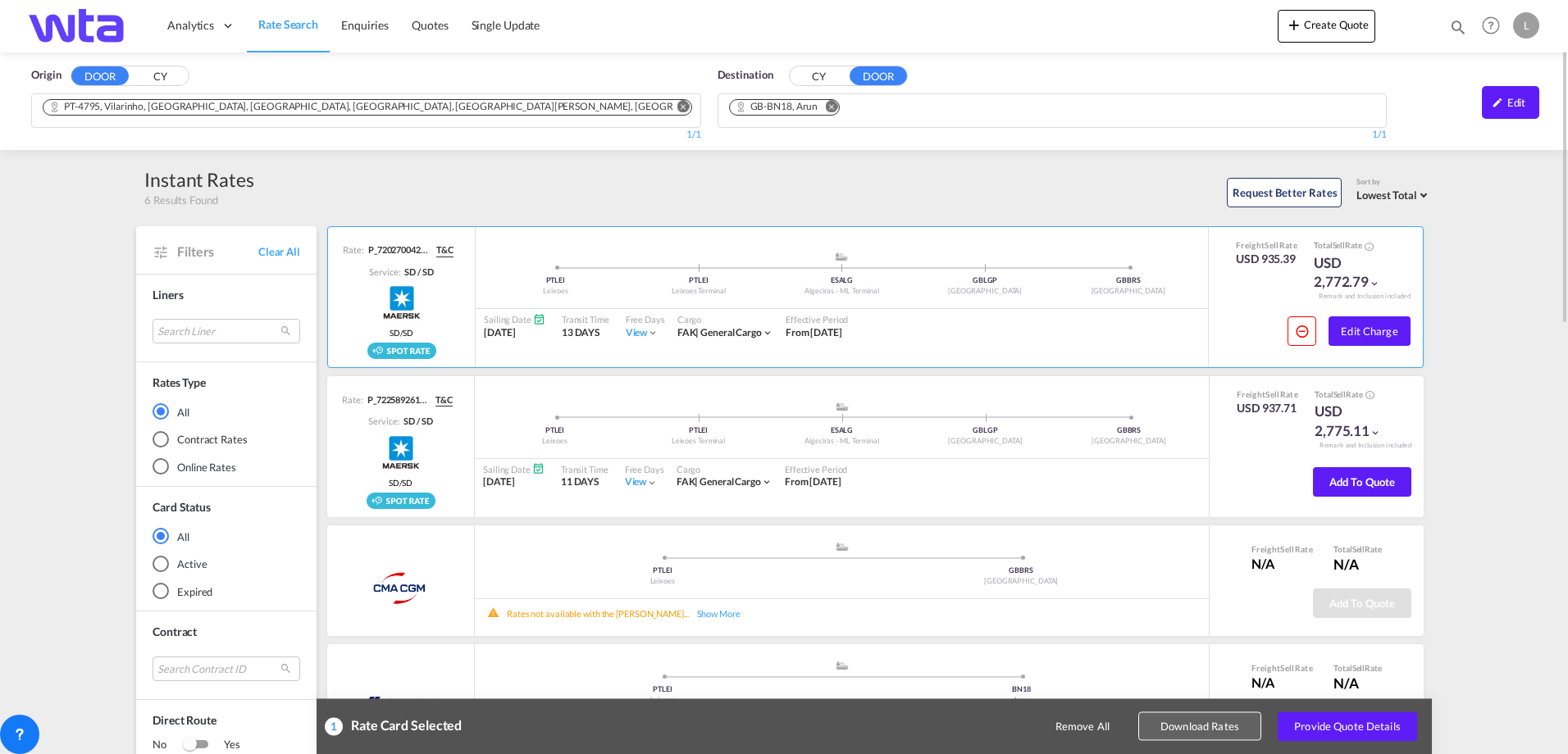
click at [1177, 725] on button "Download Rates" at bounding box center [1199, 727] width 123 height 29
drag, startPoint x: 1529, startPoint y: 328, endPoint x: 1471, endPoint y: 370, distance: 71.6
